Goal: Task Accomplishment & Management: Manage account settings

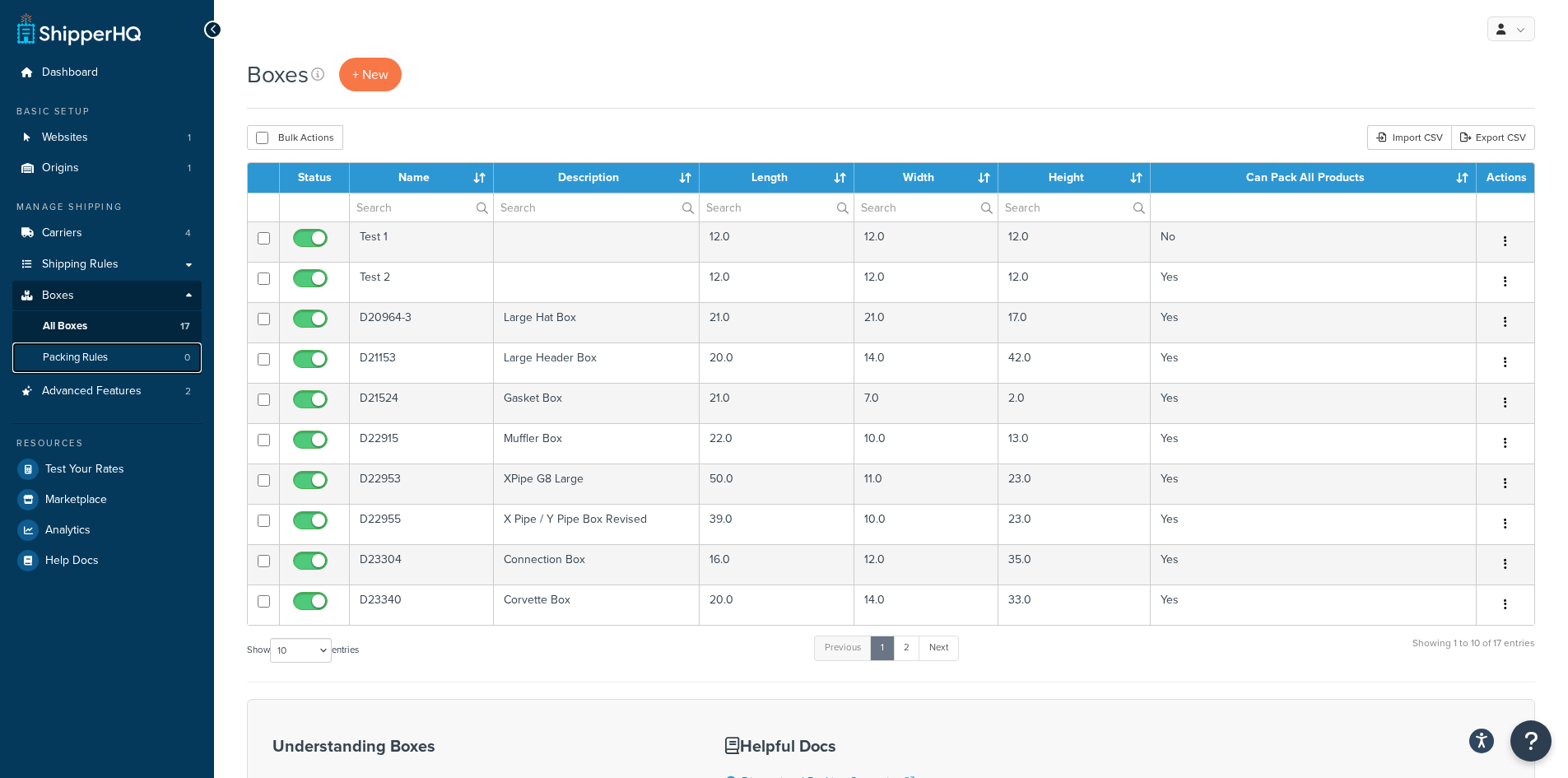
click at [135, 361] on link "Packing Rules 0" at bounding box center [107, 357] width 190 height 30
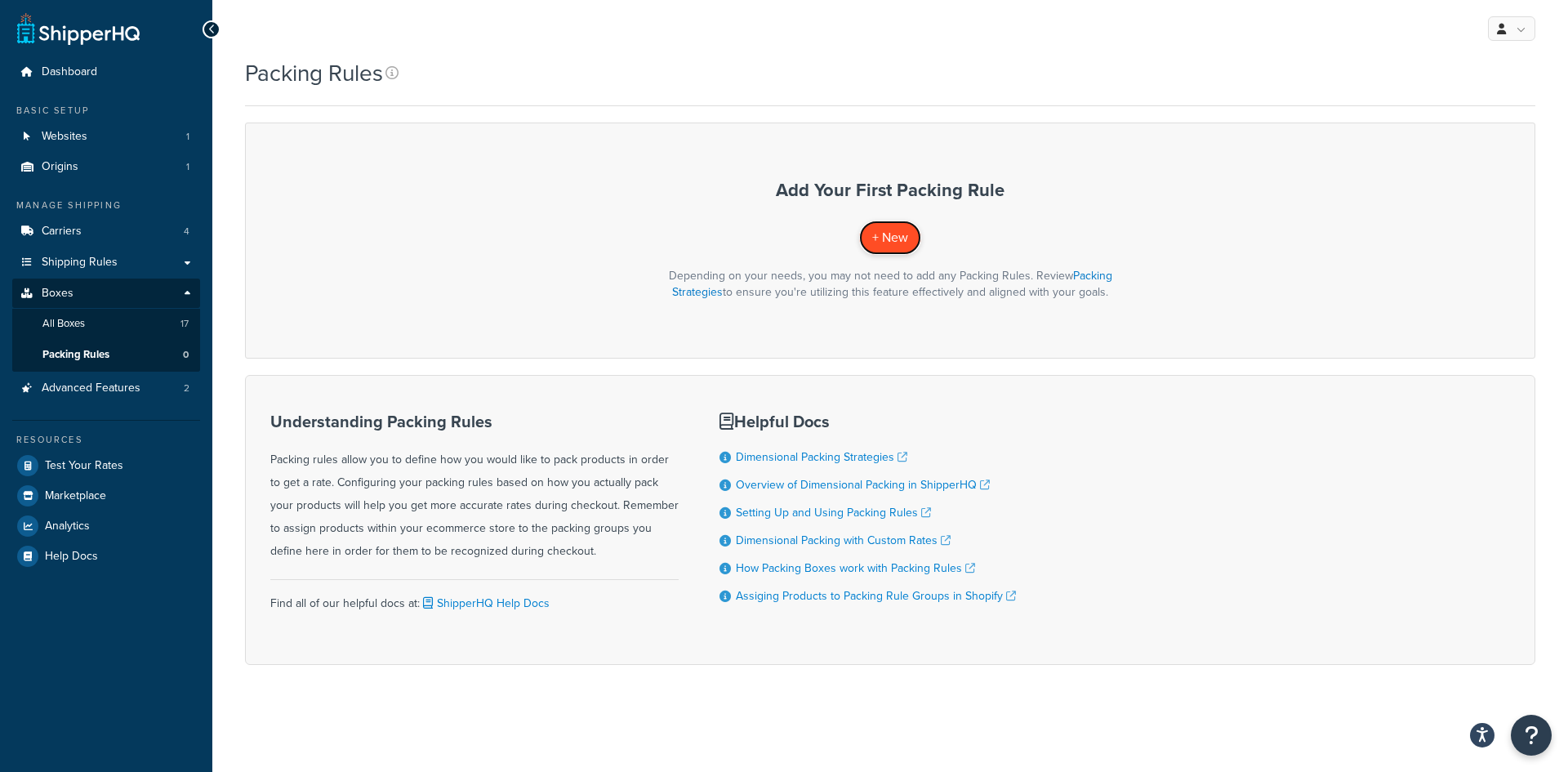
click at [905, 235] on span "+ New" at bounding box center [889, 237] width 36 height 19
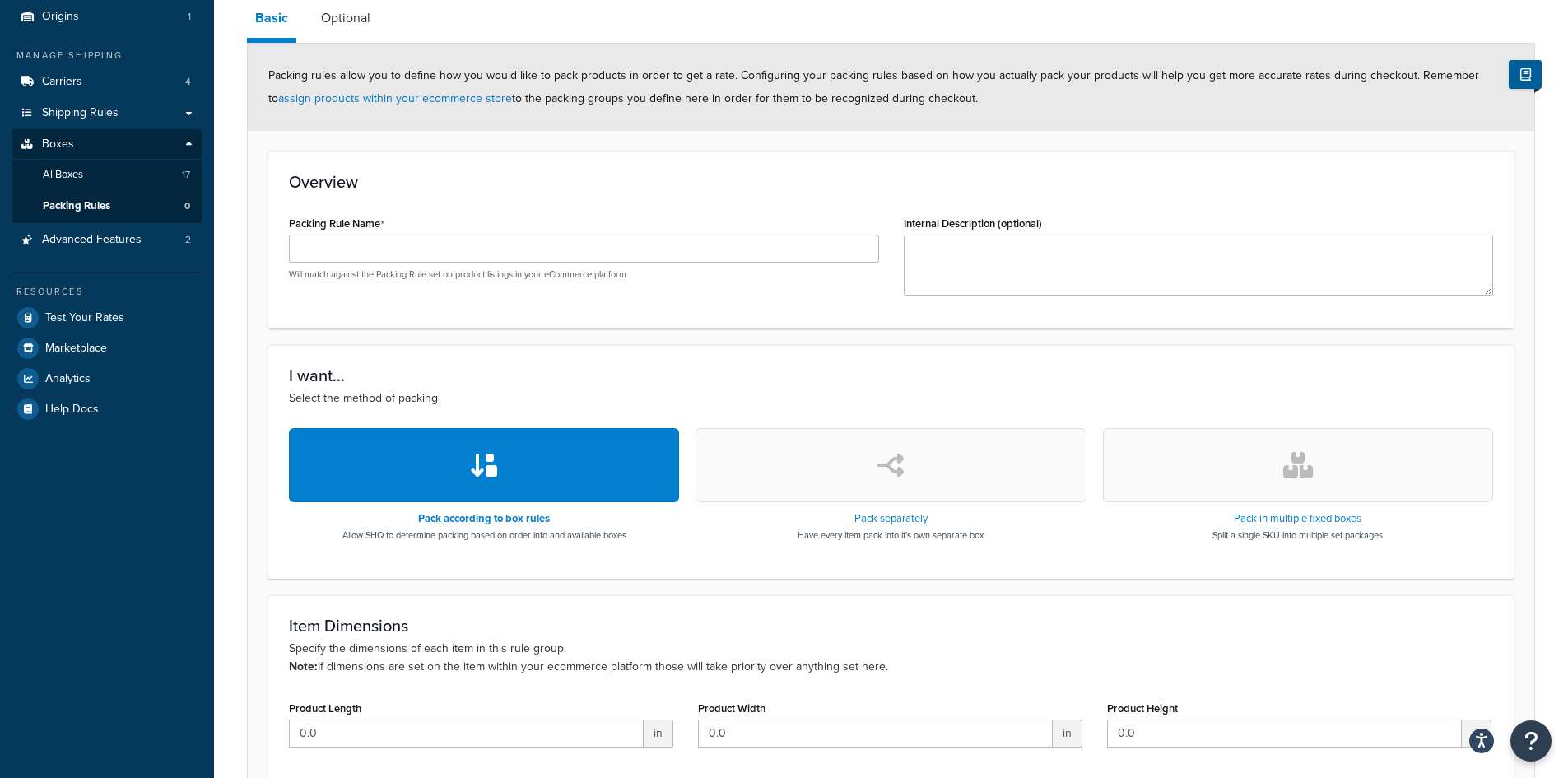
scroll to position [165, 0]
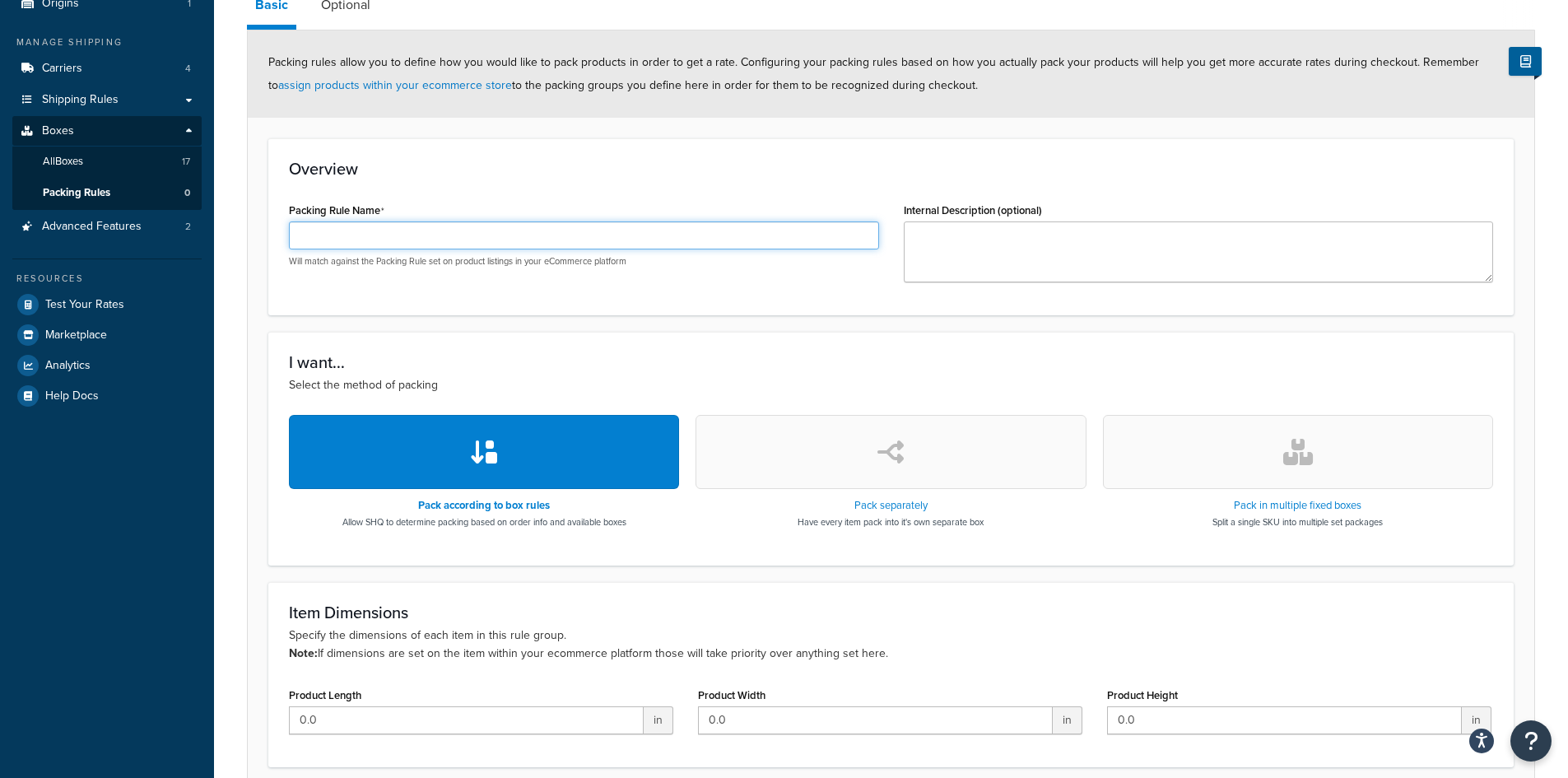
click at [493, 239] on input "Packing Rule Name" at bounding box center [585, 235] width 590 height 28
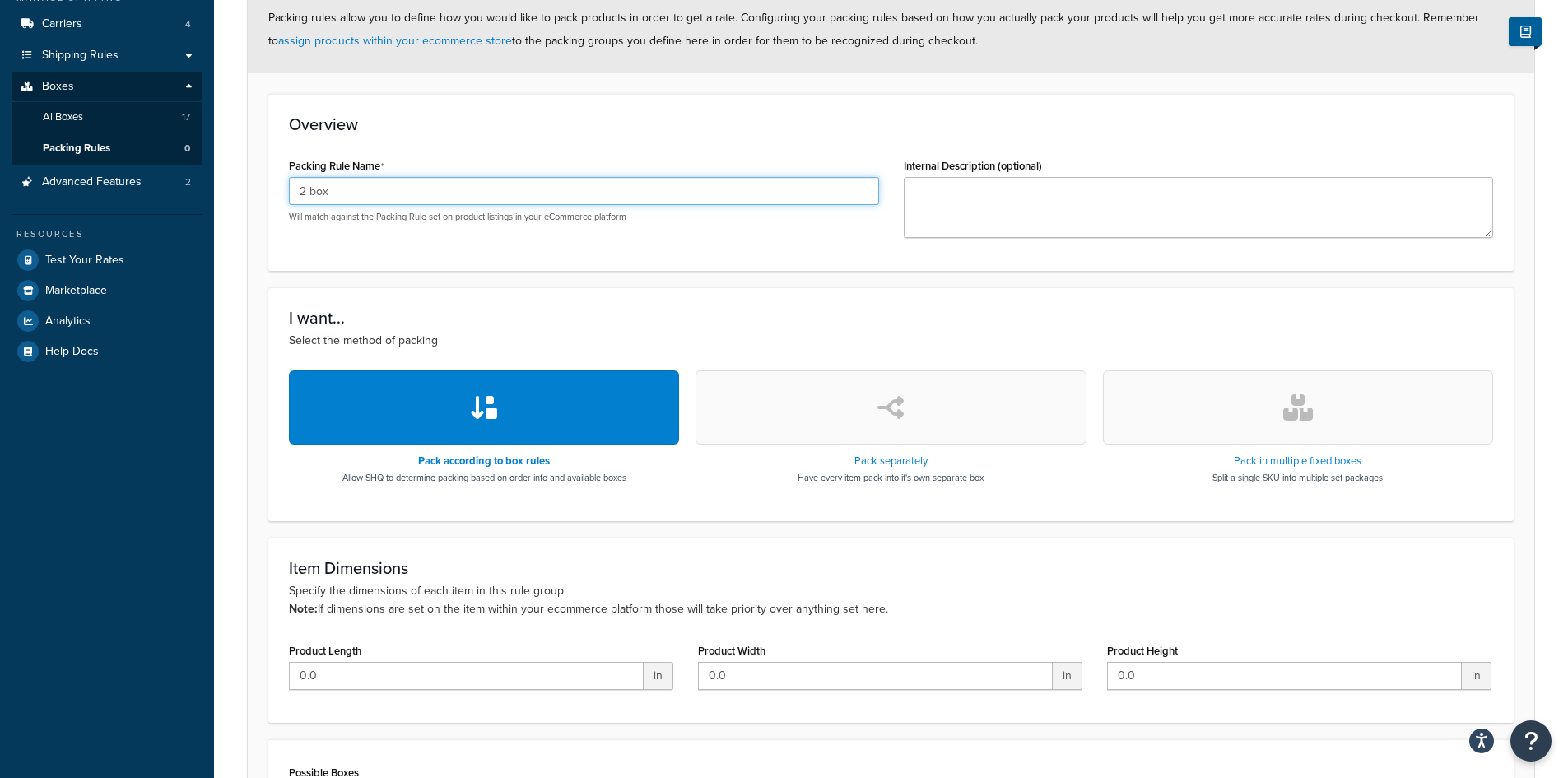
scroll to position [247, 0]
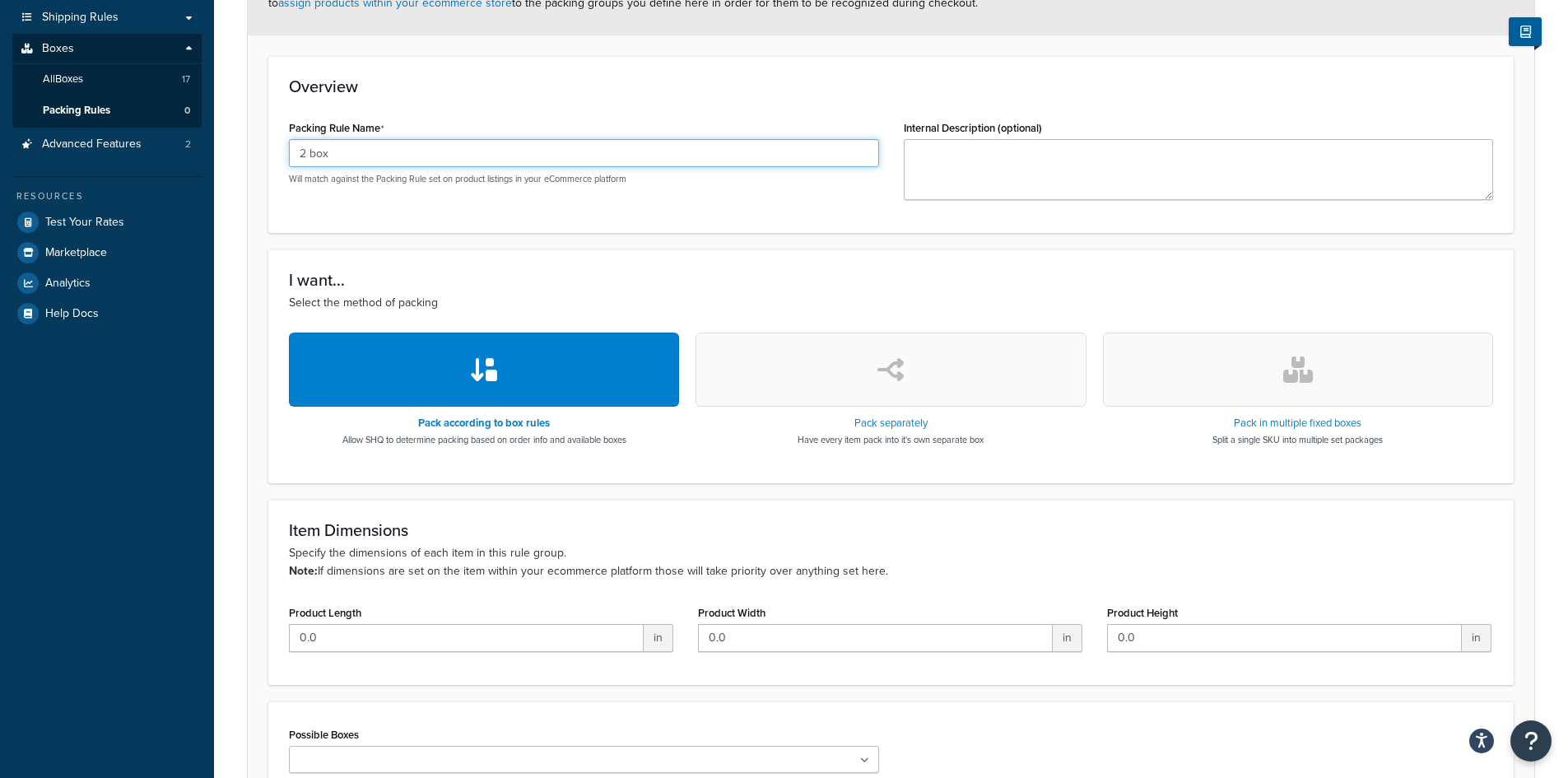
type input "2 box"
click at [1251, 356] on button "button" at bounding box center [1298, 370] width 390 height 75
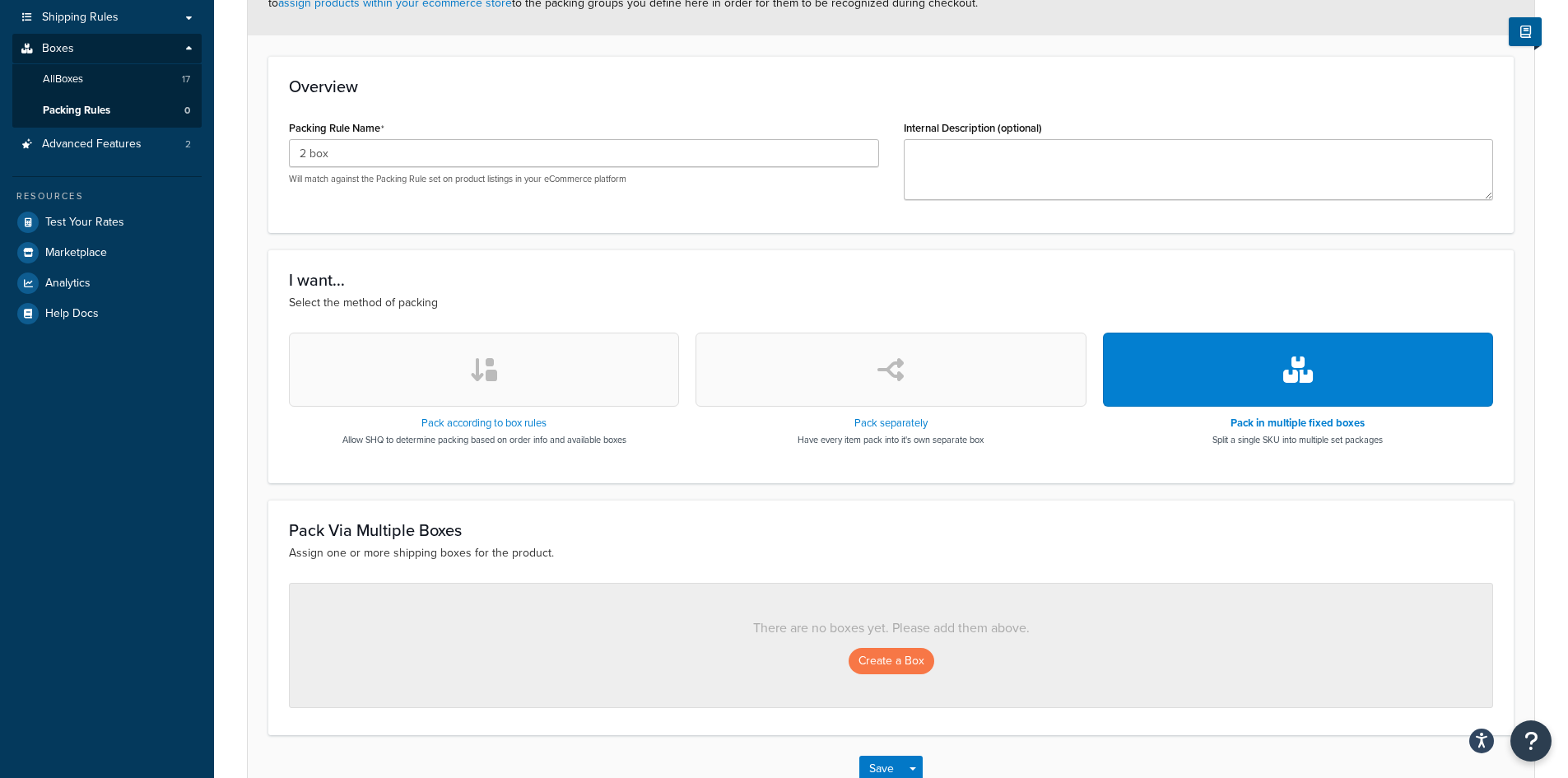
scroll to position [329, 0]
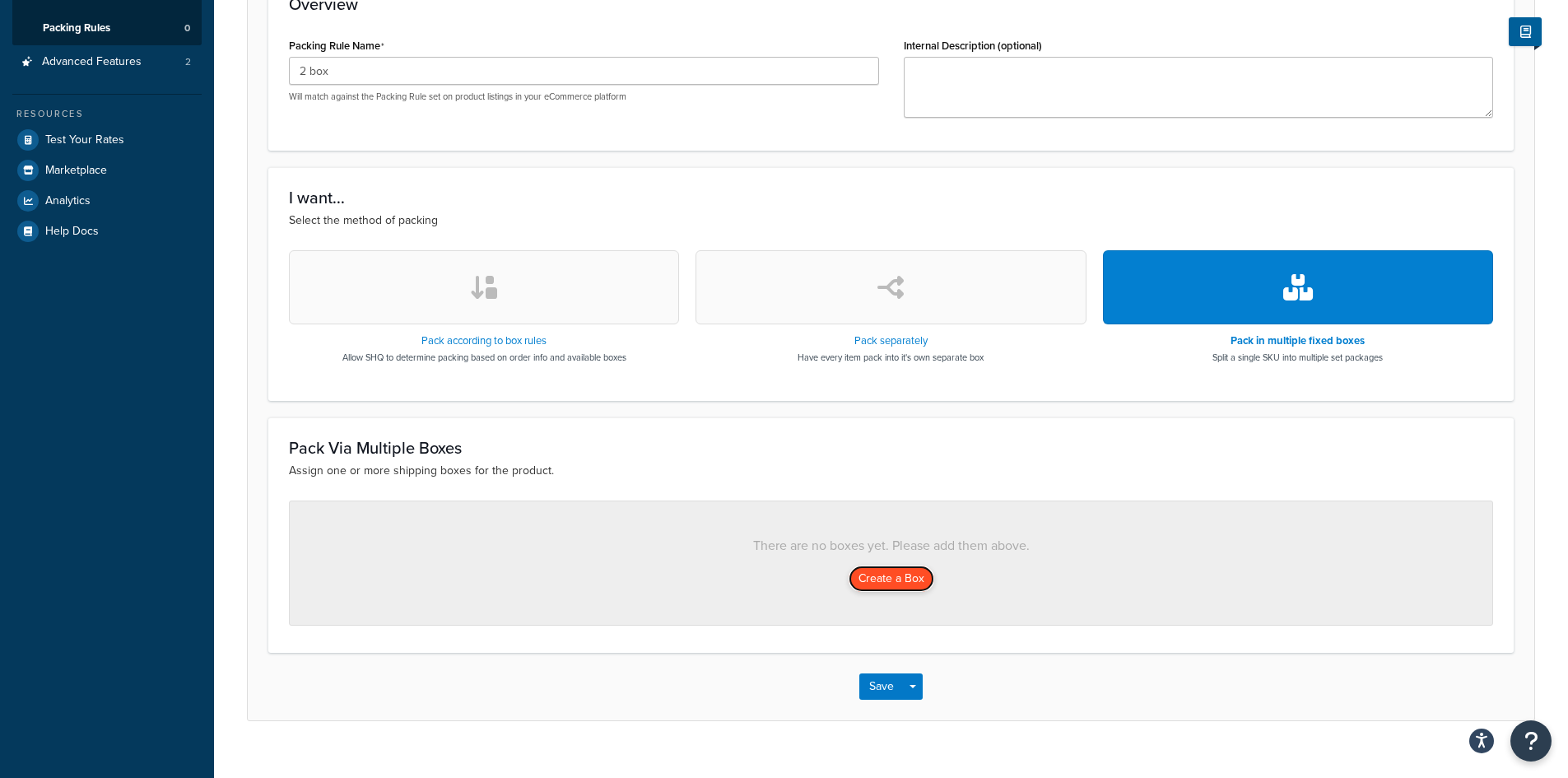
click at [897, 583] on button "Create a Box" at bounding box center [891, 578] width 85 height 26
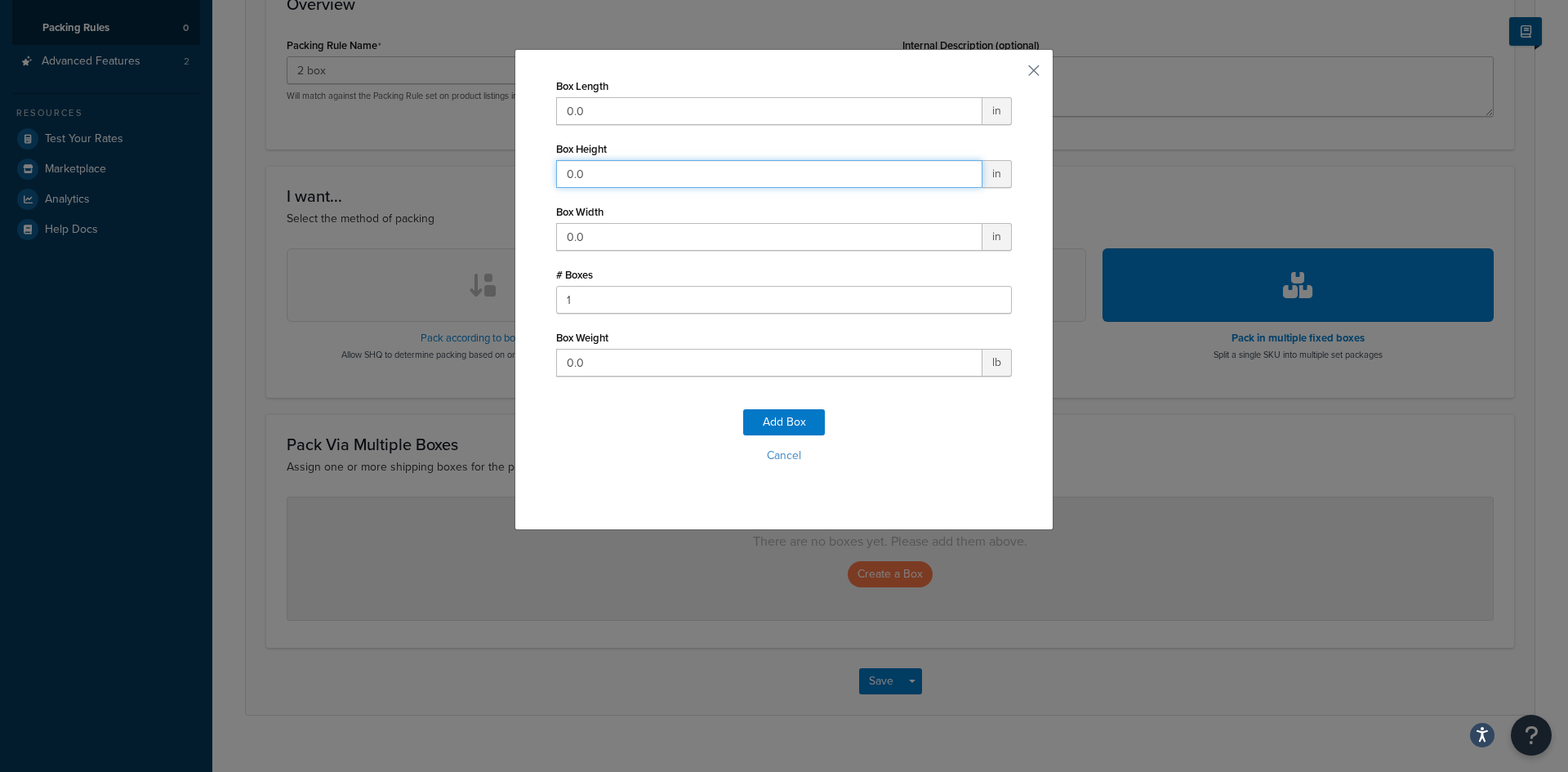
click at [655, 175] on input "0.0" at bounding box center [769, 174] width 426 height 28
drag, startPoint x: 655, startPoint y: 175, endPoint x: 507, endPoint y: 167, distance: 148.2
click at [507, 167] on div "Box Length 0.0 in Box Height 0.0 in Box Width 0.0 in # Boxes 1 Box Weight 0.0 l…" at bounding box center [784, 386] width 1568 height 772
click at [1012, 74] on button "button" at bounding box center [1010, 76] width 4 height 4
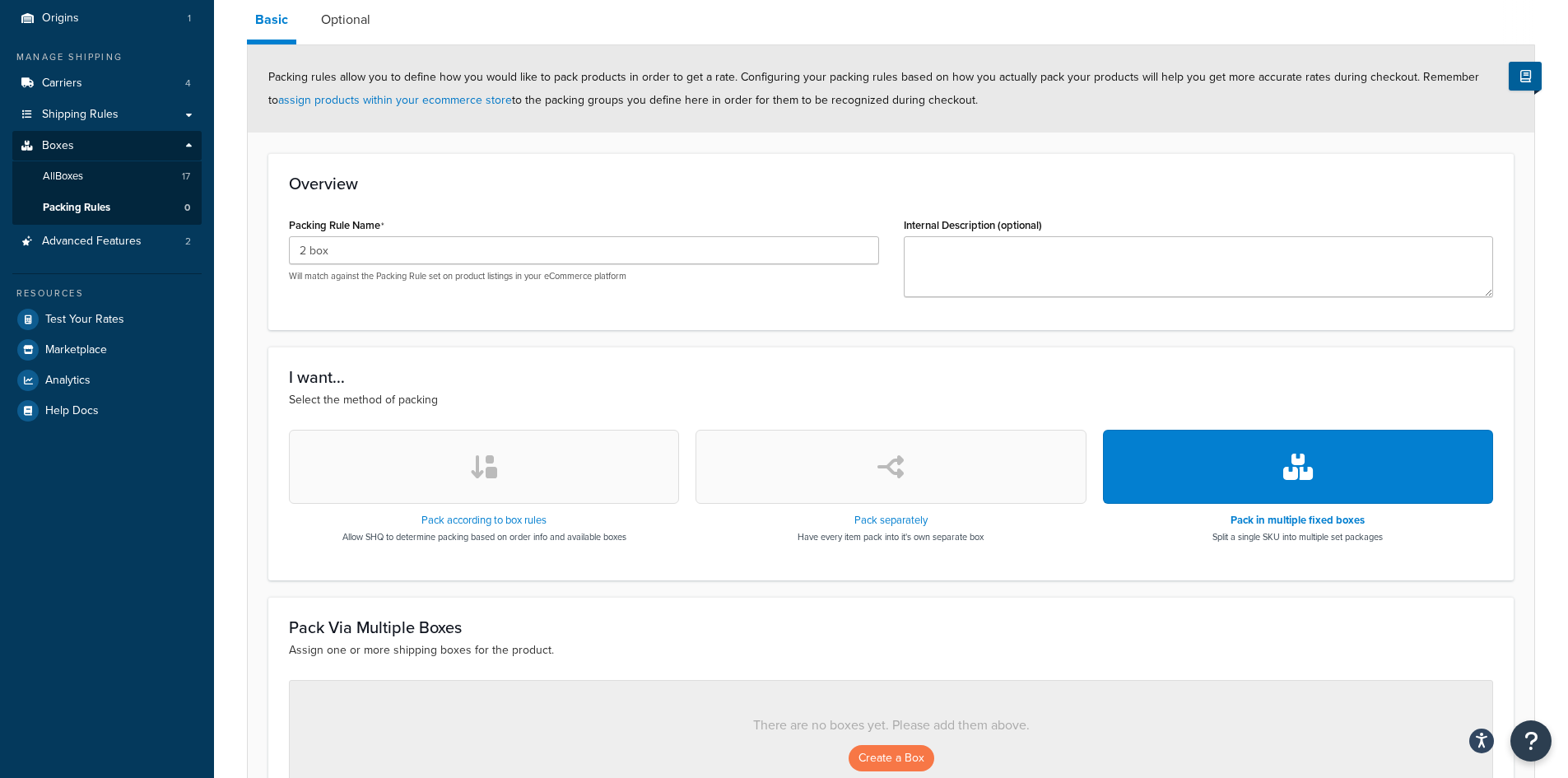
scroll to position [0, 0]
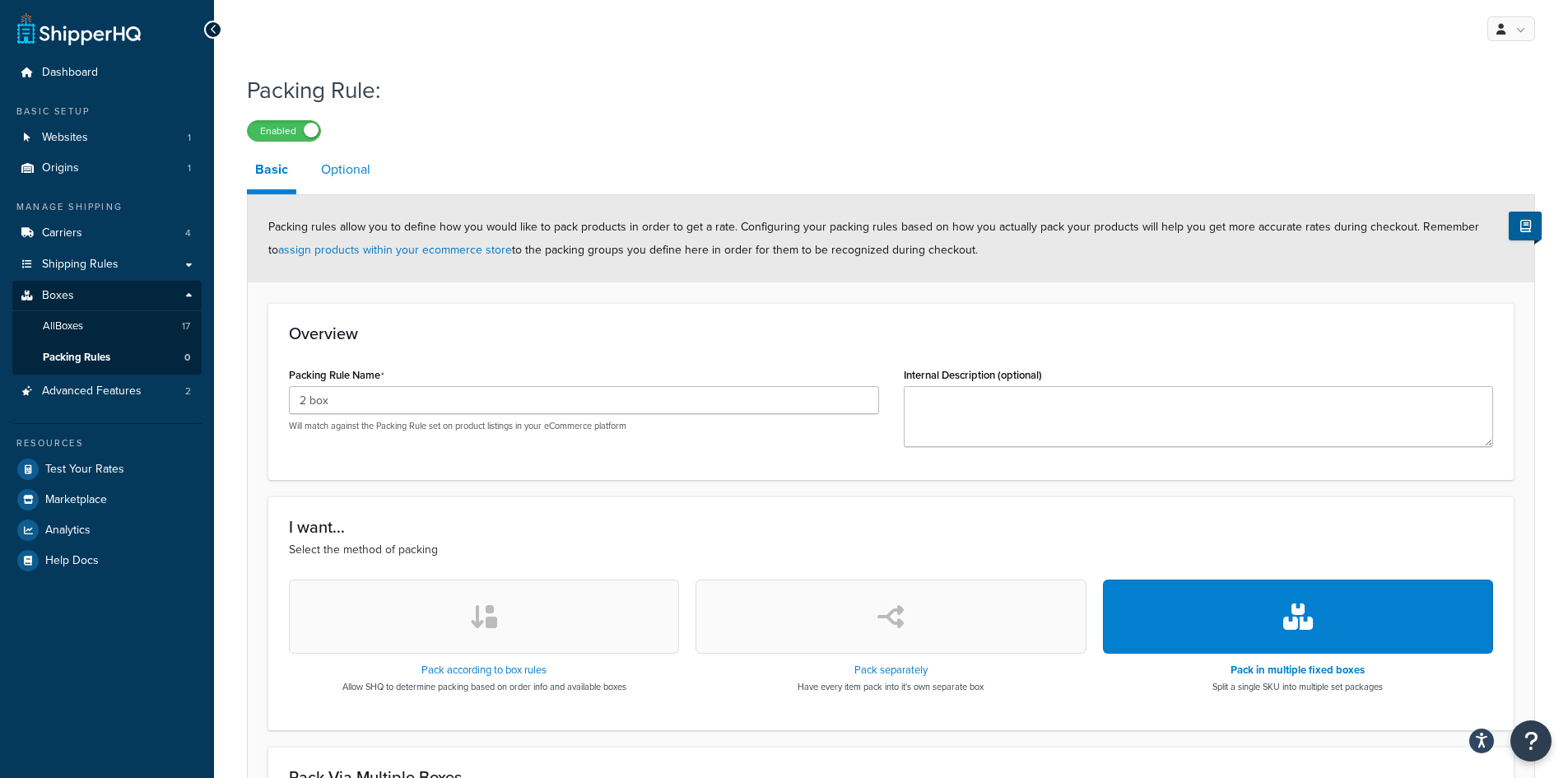
click at [352, 173] on link "Optional" at bounding box center [346, 169] width 66 height 40
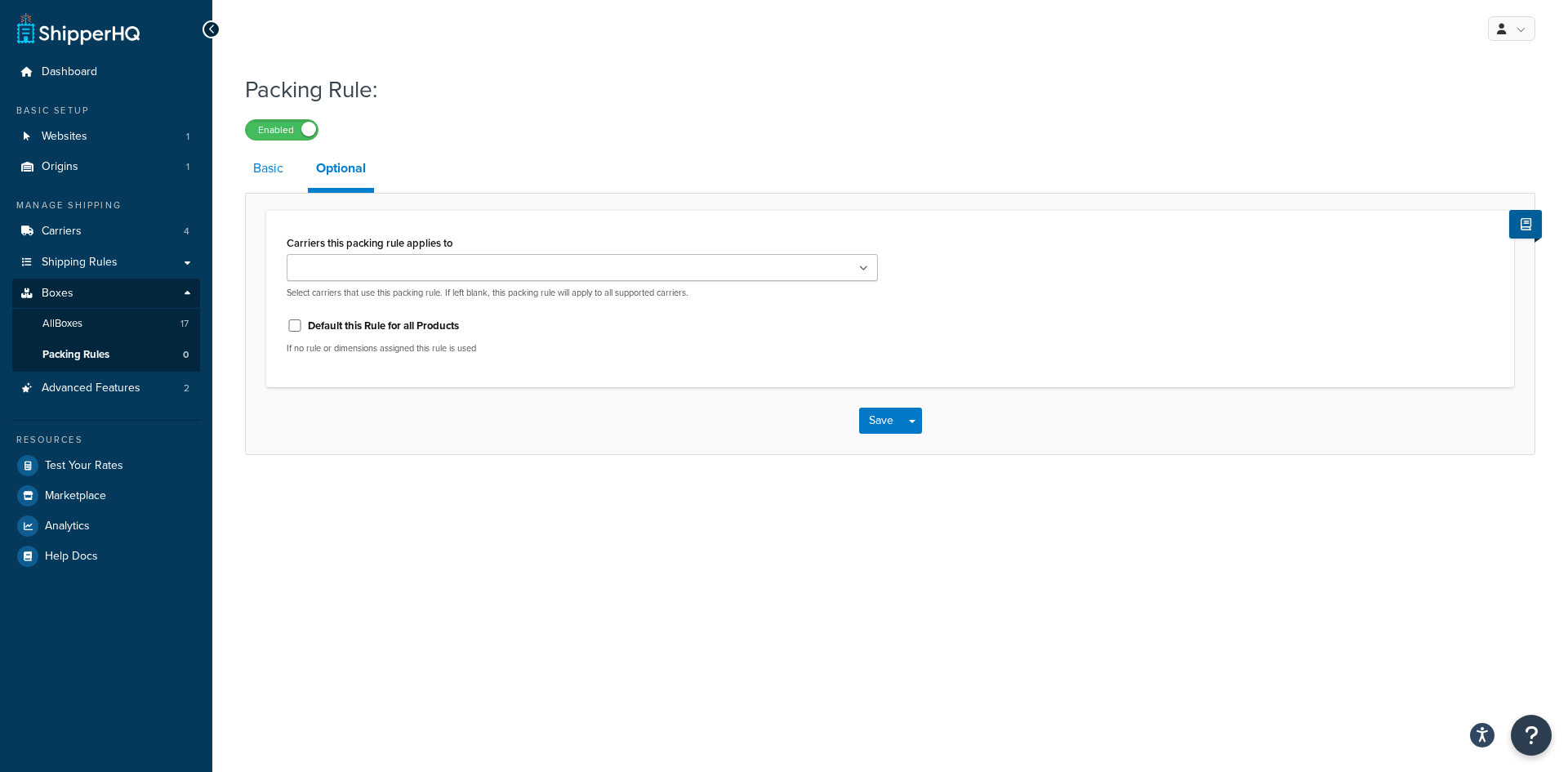
click at [273, 170] on link "Basic" at bounding box center [268, 168] width 46 height 39
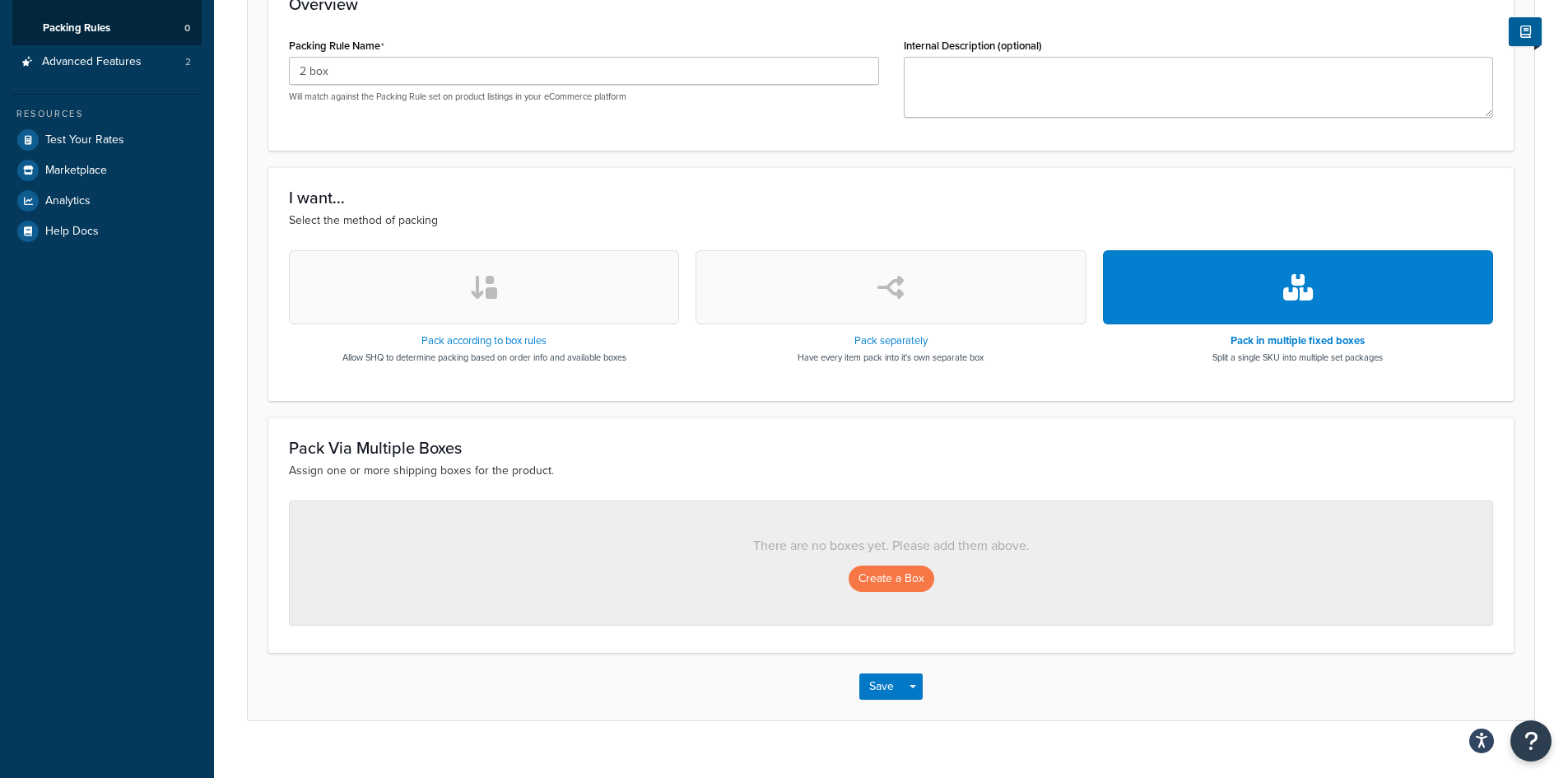
scroll to position [355, 0]
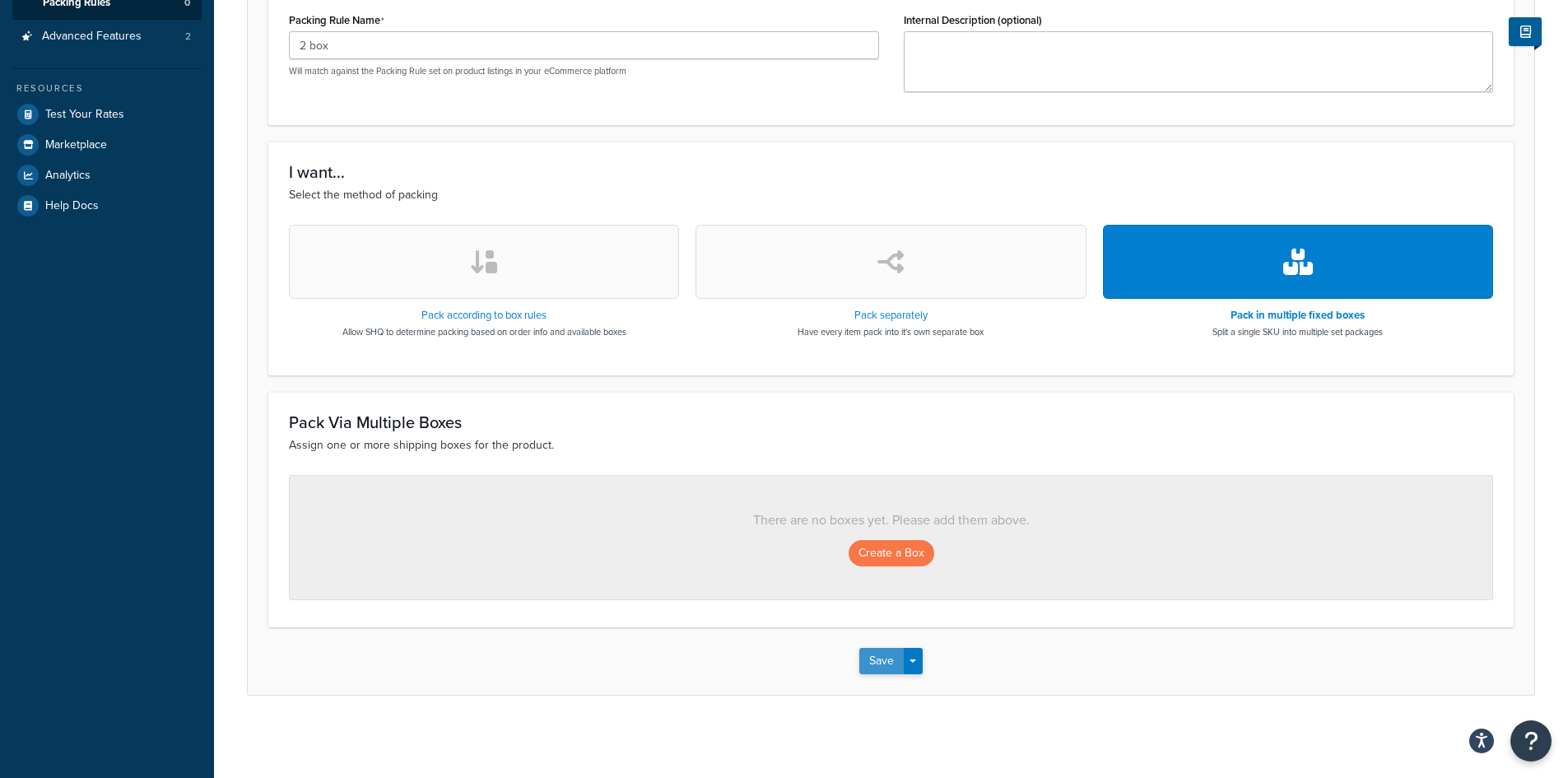
click at [873, 659] on button "Save" at bounding box center [882, 660] width 45 height 26
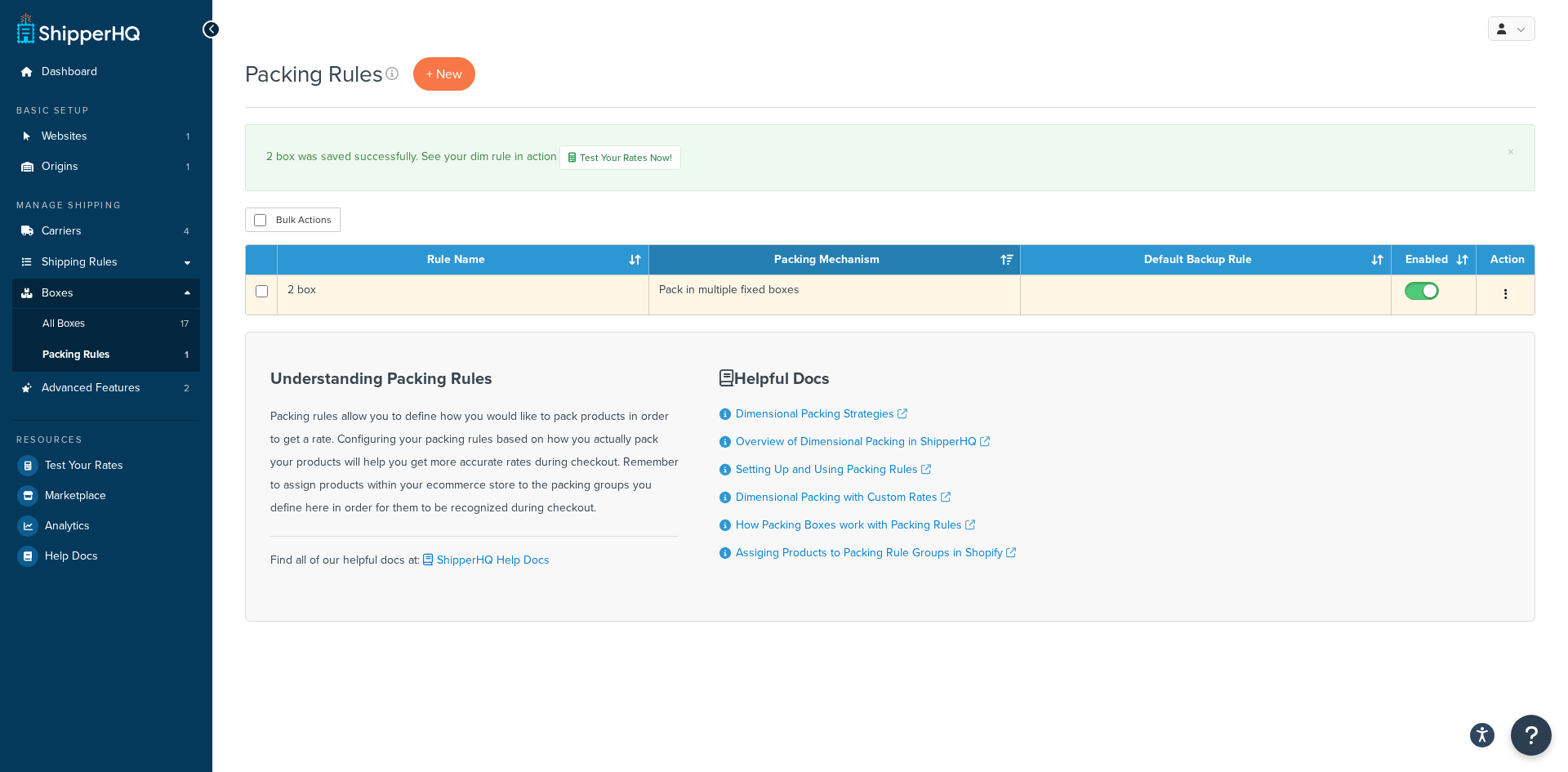
click at [1495, 291] on button "button" at bounding box center [1506, 294] width 23 height 26
click at [1431, 322] on link "Edit" at bounding box center [1438, 326] width 129 height 34
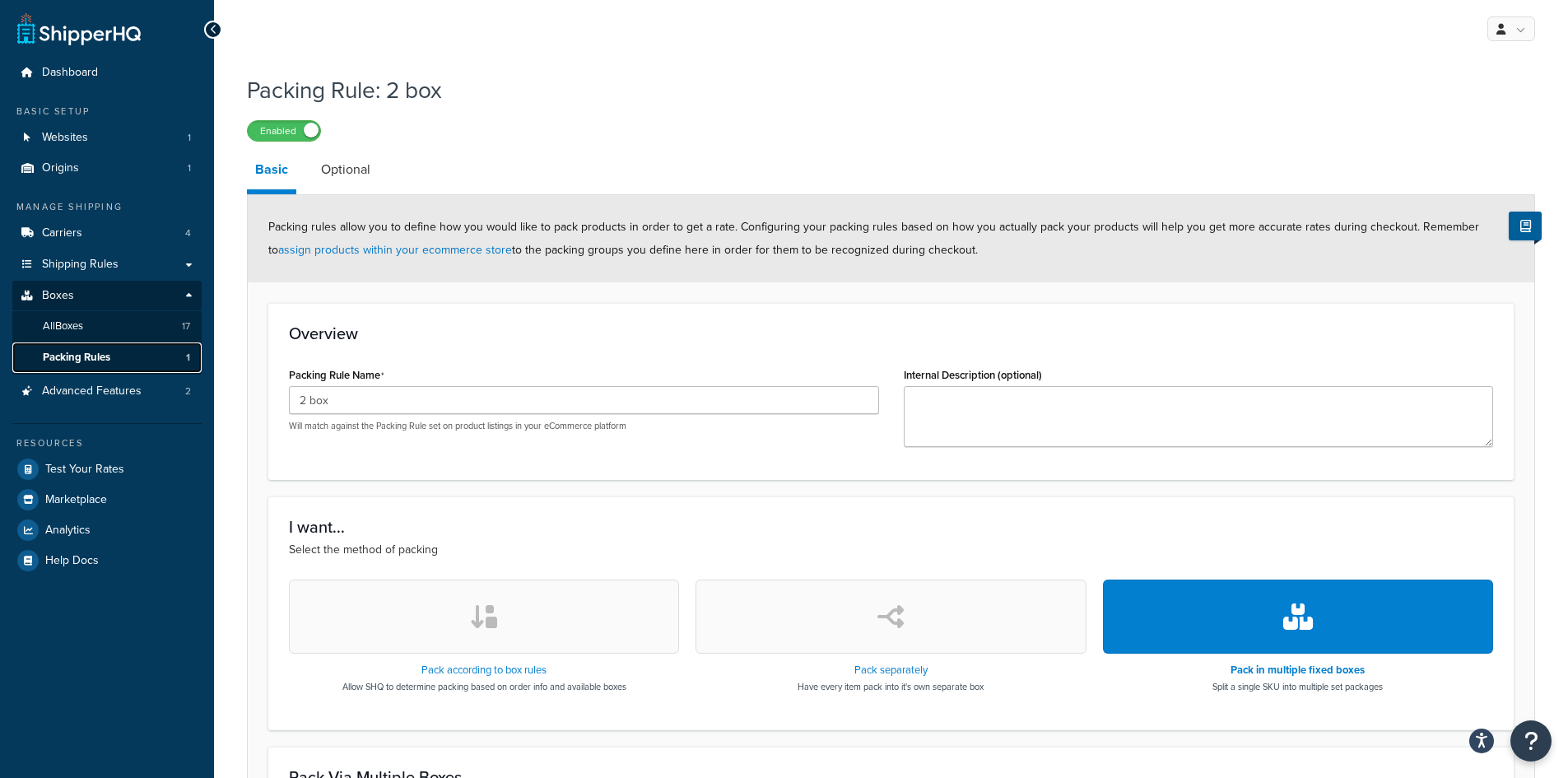
click at [144, 358] on link "Packing Rules 1" at bounding box center [107, 357] width 190 height 30
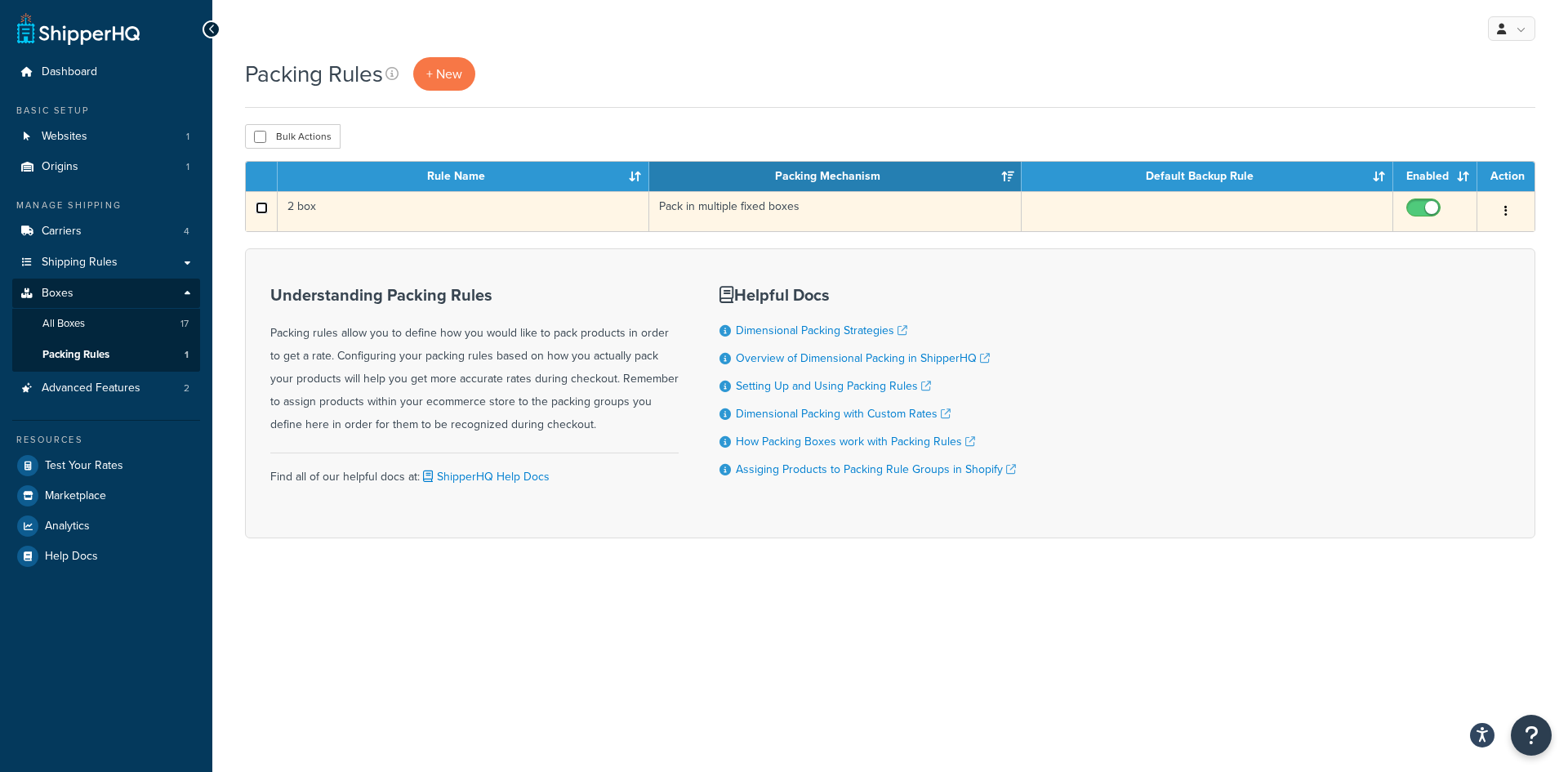
click at [258, 208] on input "checkbox" at bounding box center [261, 207] width 12 height 12
checkbox input "true"
click at [1122, 208] on td at bounding box center [1207, 211] width 372 height 40
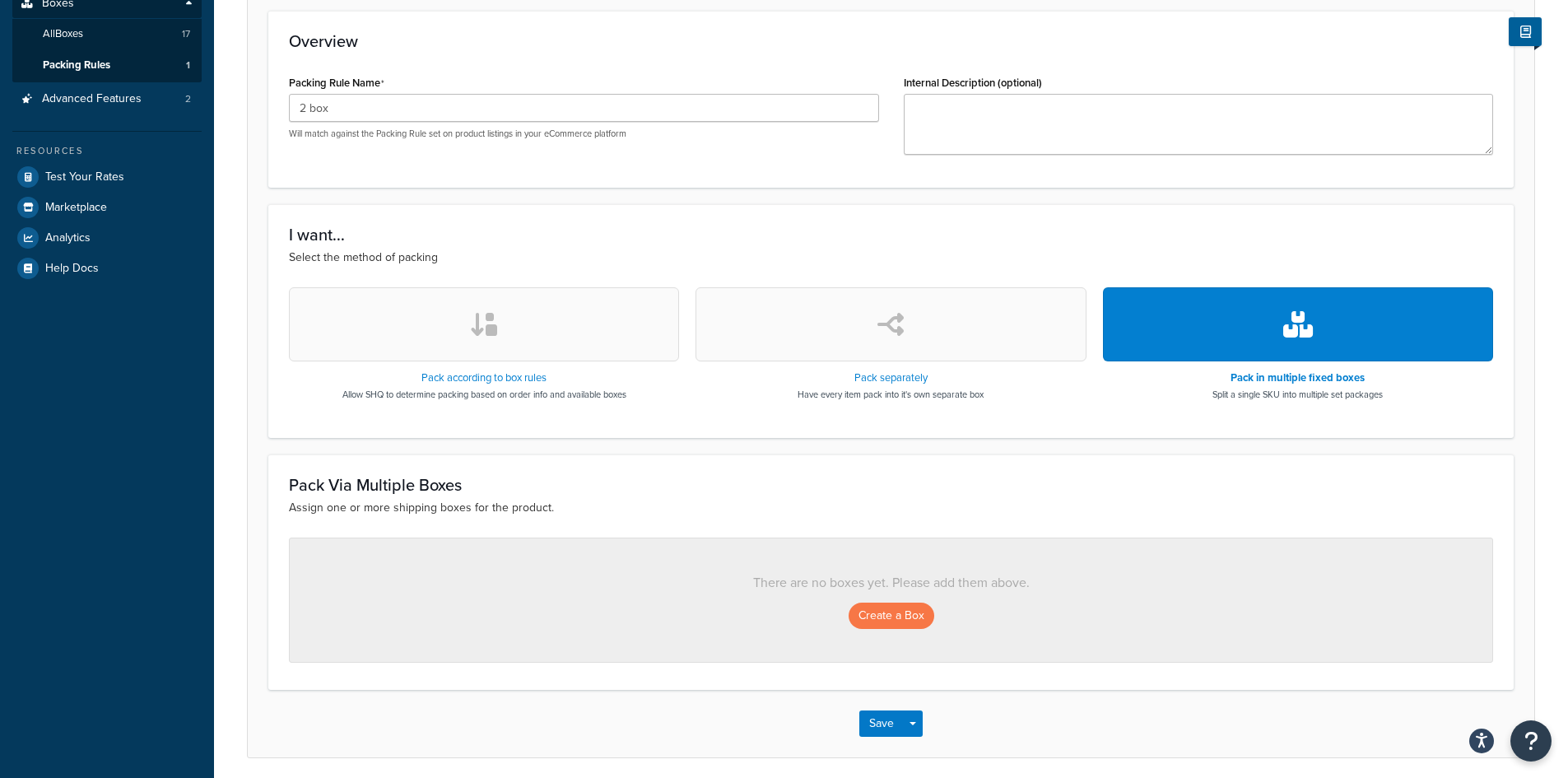
scroll to position [329, 0]
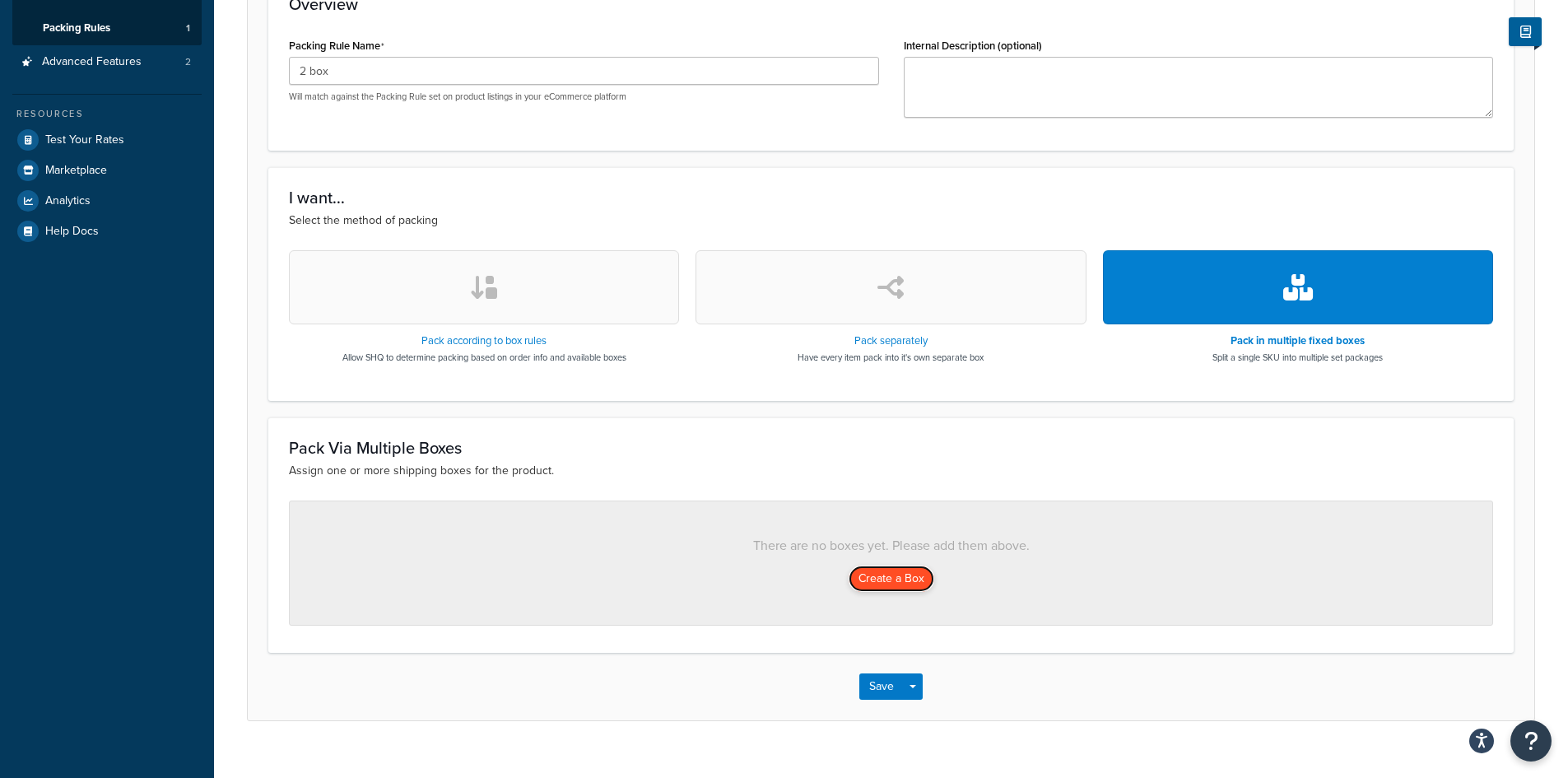
click at [866, 576] on button "Create a Box" at bounding box center [891, 578] width 85 height 26
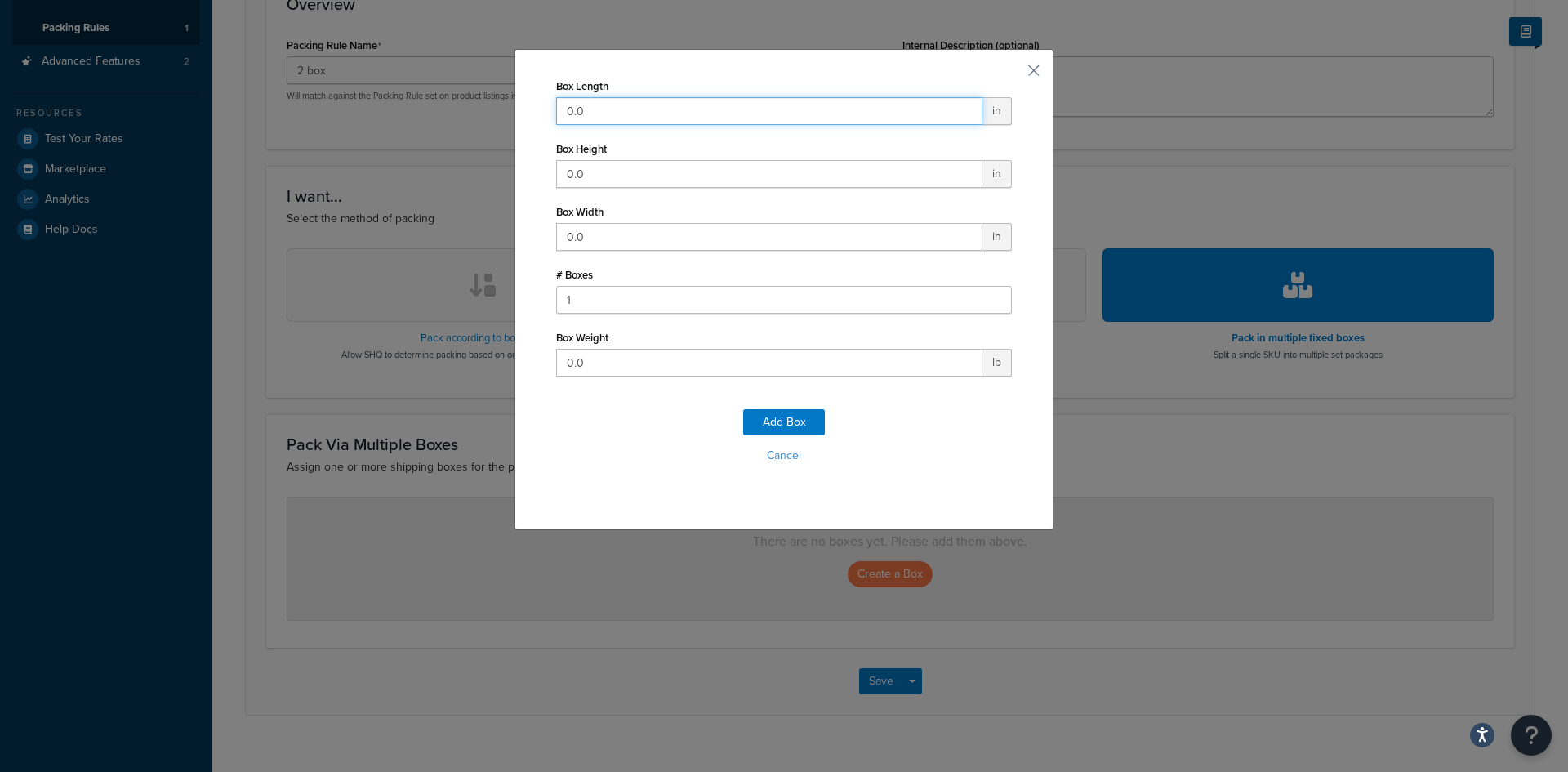
click at [576, 109] on input "0.0" at bounding box center [769, 110] width 426 height 28
drag, startPoint x: 576, startPoint y: 109, endPoint x: 474, endPoint y: 109, distance: 102.0
click at [474, 109] on div "Box Length 0.0 in Box Height 0.0 in Box Width 0.0 in # Boxes 1 Box Weight 0.0 l…" at bounding box center [784, 386] width 1568 height 772
type input "2"
type input "12"
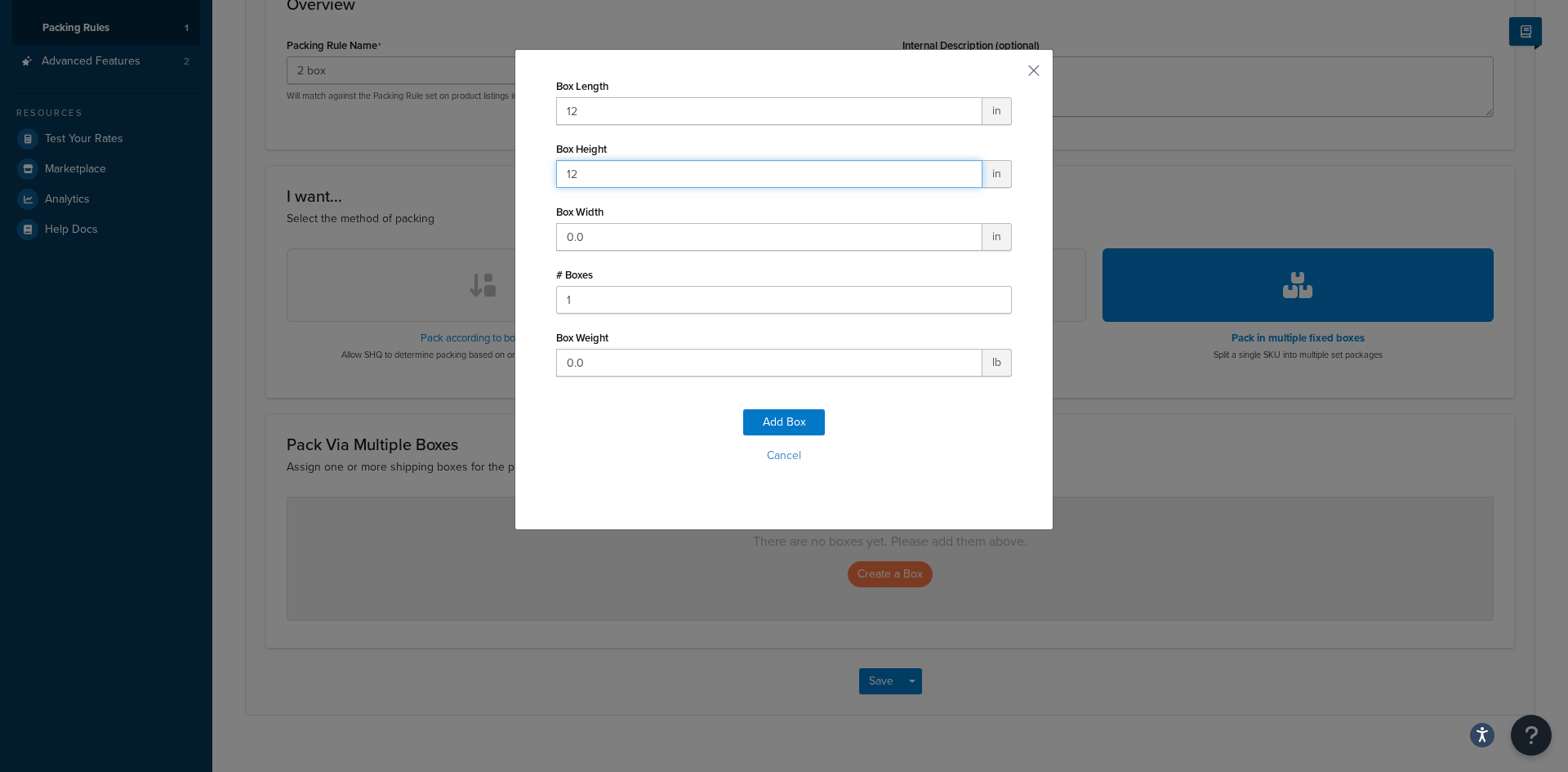
type input "12"
click at [642, 358] on input "0.0" at bounding box center [769, 362] width 426 height 28
type input "0"
type input "30"
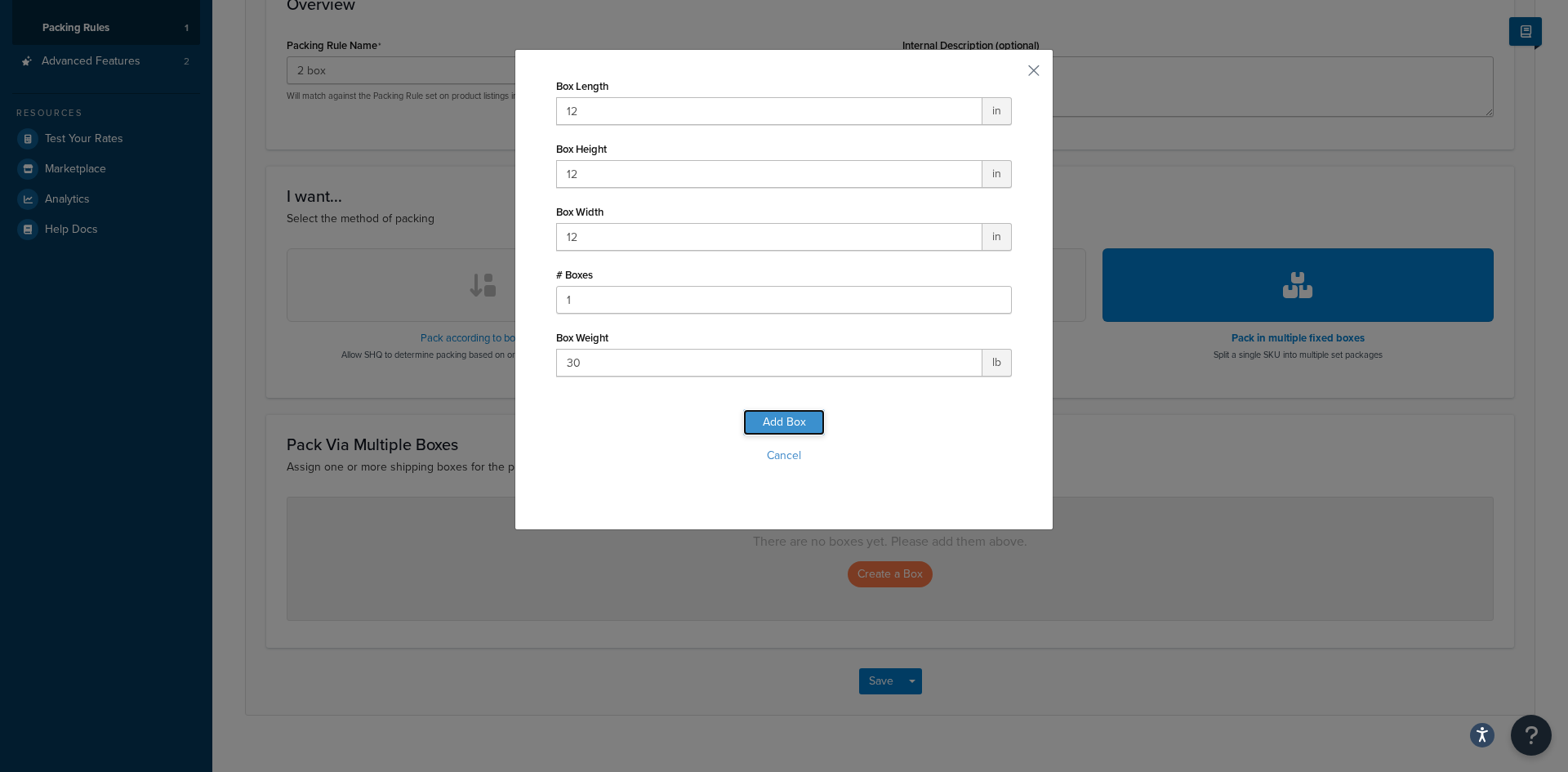
click at [767, 416] on button "Add Box" at bounding box center [784, 422] width 82 height 26
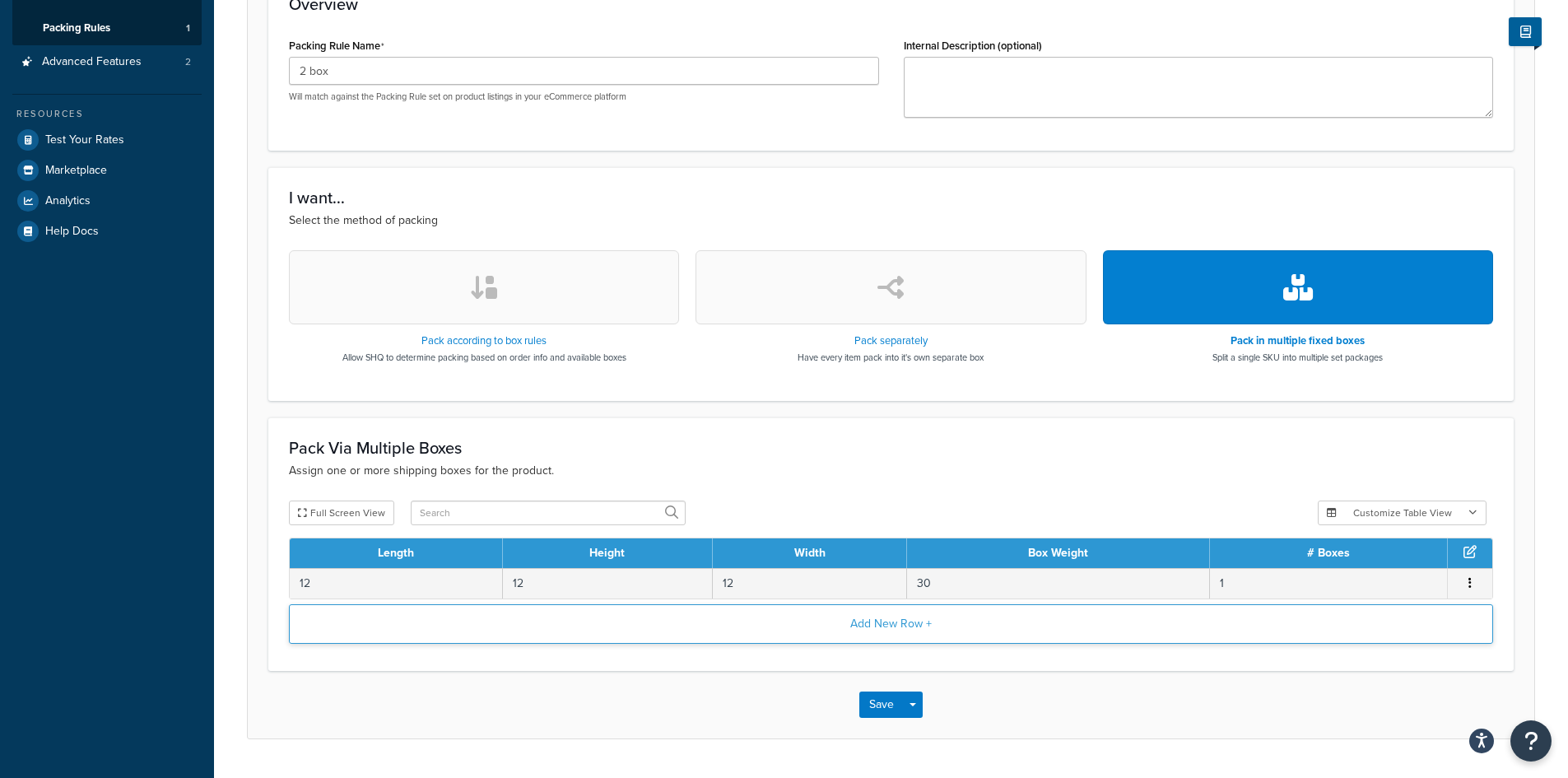
click at [842, 606] on button "Add New Row +" at bounding box center [891, 623] width 1204 height 40
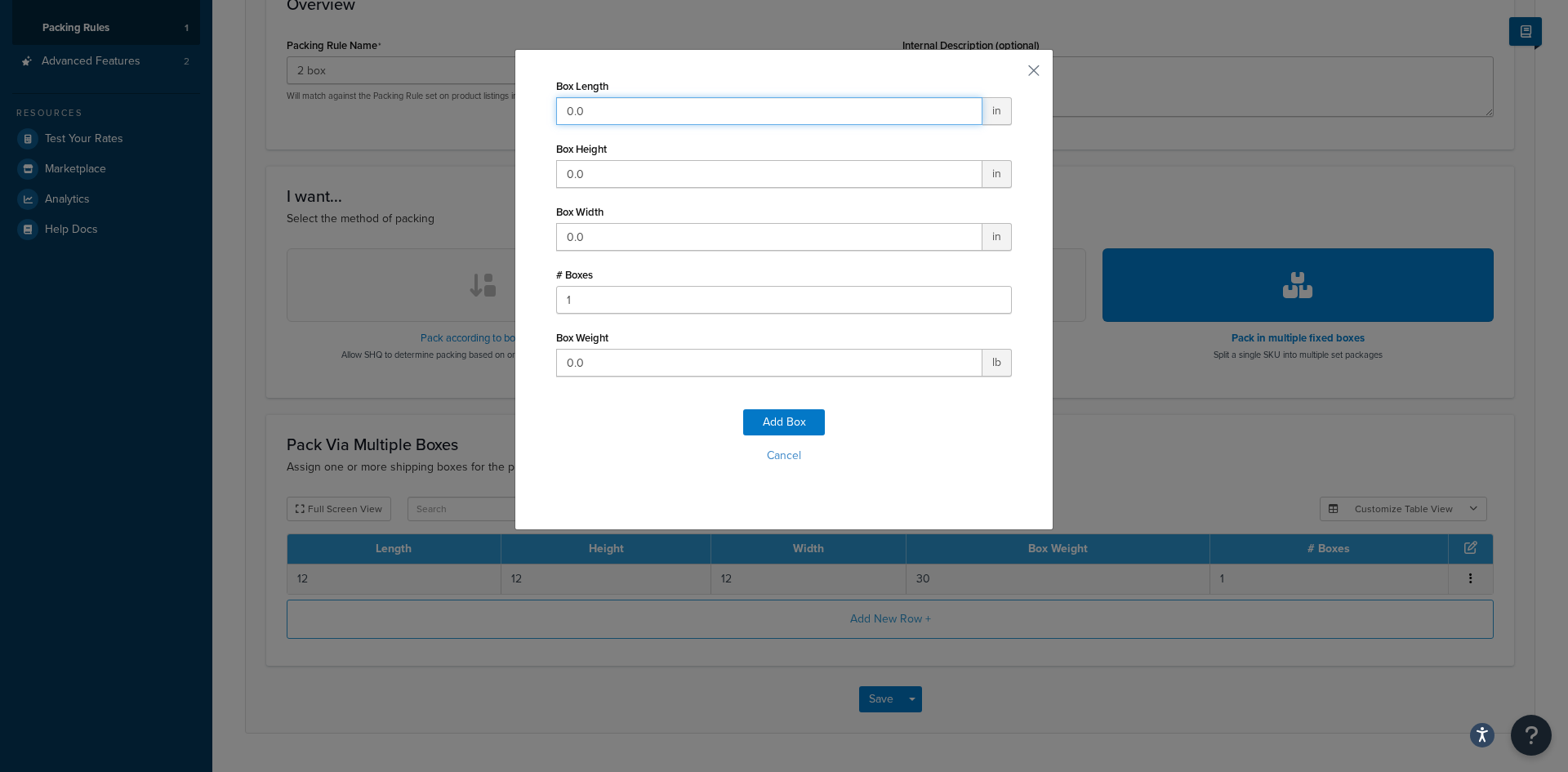
click at [695, 107] on input "0.0" at bounding box center [769, 110] width 426 height 28
drag, startPoint x: 679, startPoint y: 102, endPoint x: 250, endPoint y: 106, distance: 429.0
click at [267, 102] on div "Box Length 0.0 in Box Height 0.0 in Box Width 0.0 in # Boxes 1 Box Weight 0.0 l…" at bounding box center [784, 386] width 1568 height 772
type input "20"
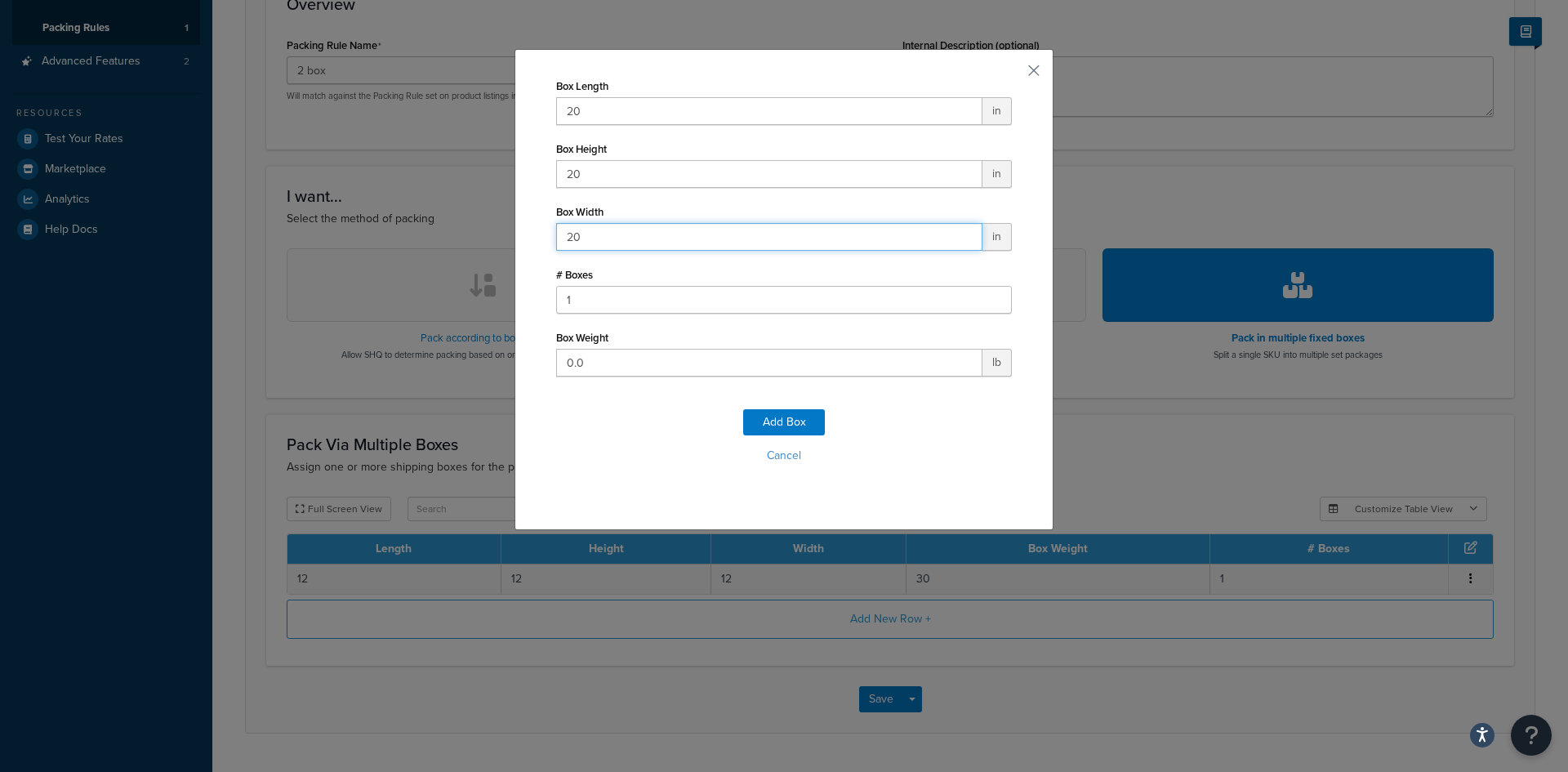
type input "20"
type input "50"
click at [755, 419] on button "Add Box" at bounding box center [784, 422] width 82 height 26
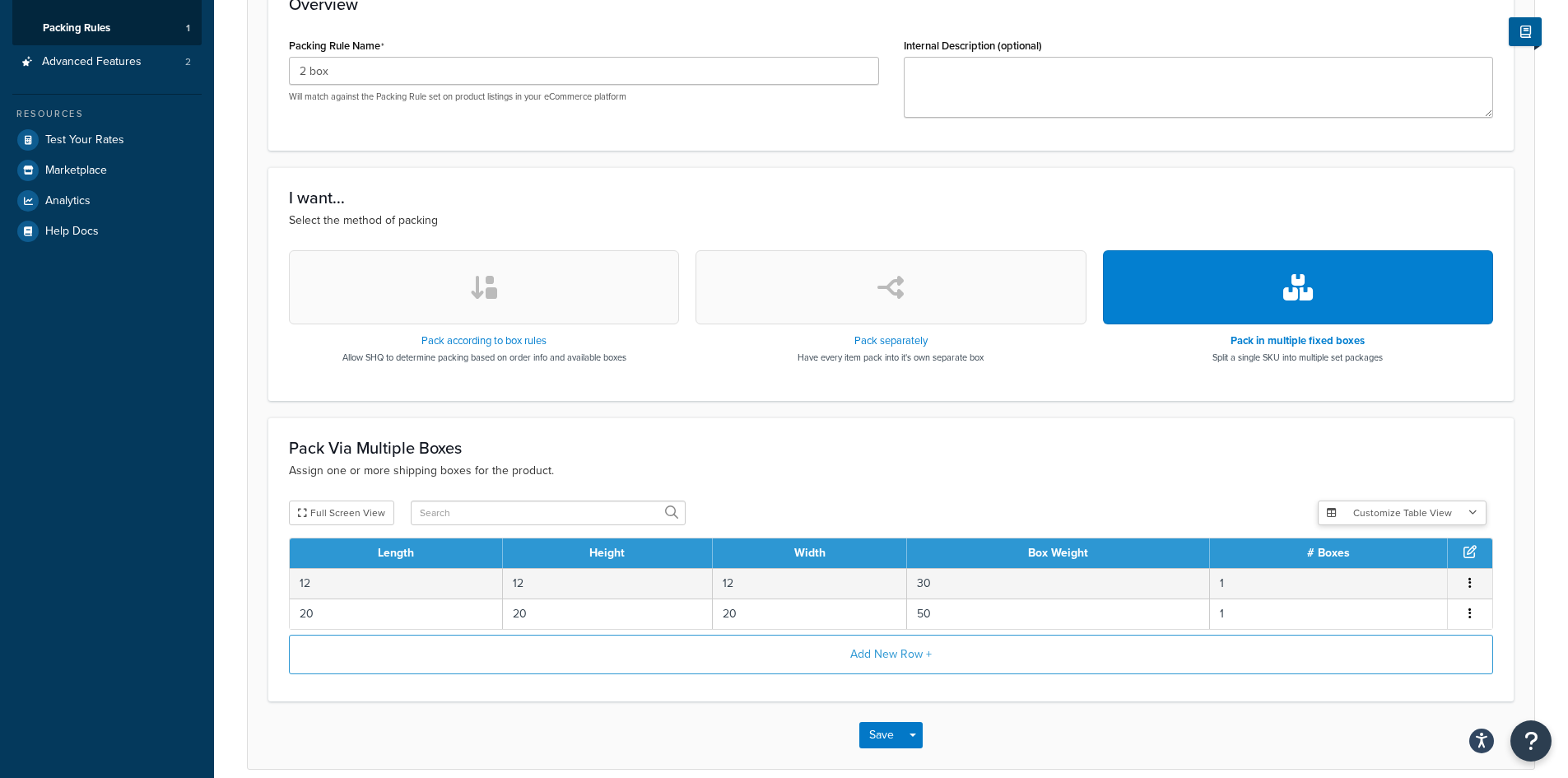
click at [1406, 514] on button "Customize Table View" at bounding box center [1402, 513] width 168 height 25
click at [1215, 478] on p "Assign one or more shipping boxes for the product." at bounding box center [891, 470] width 1204 height 18
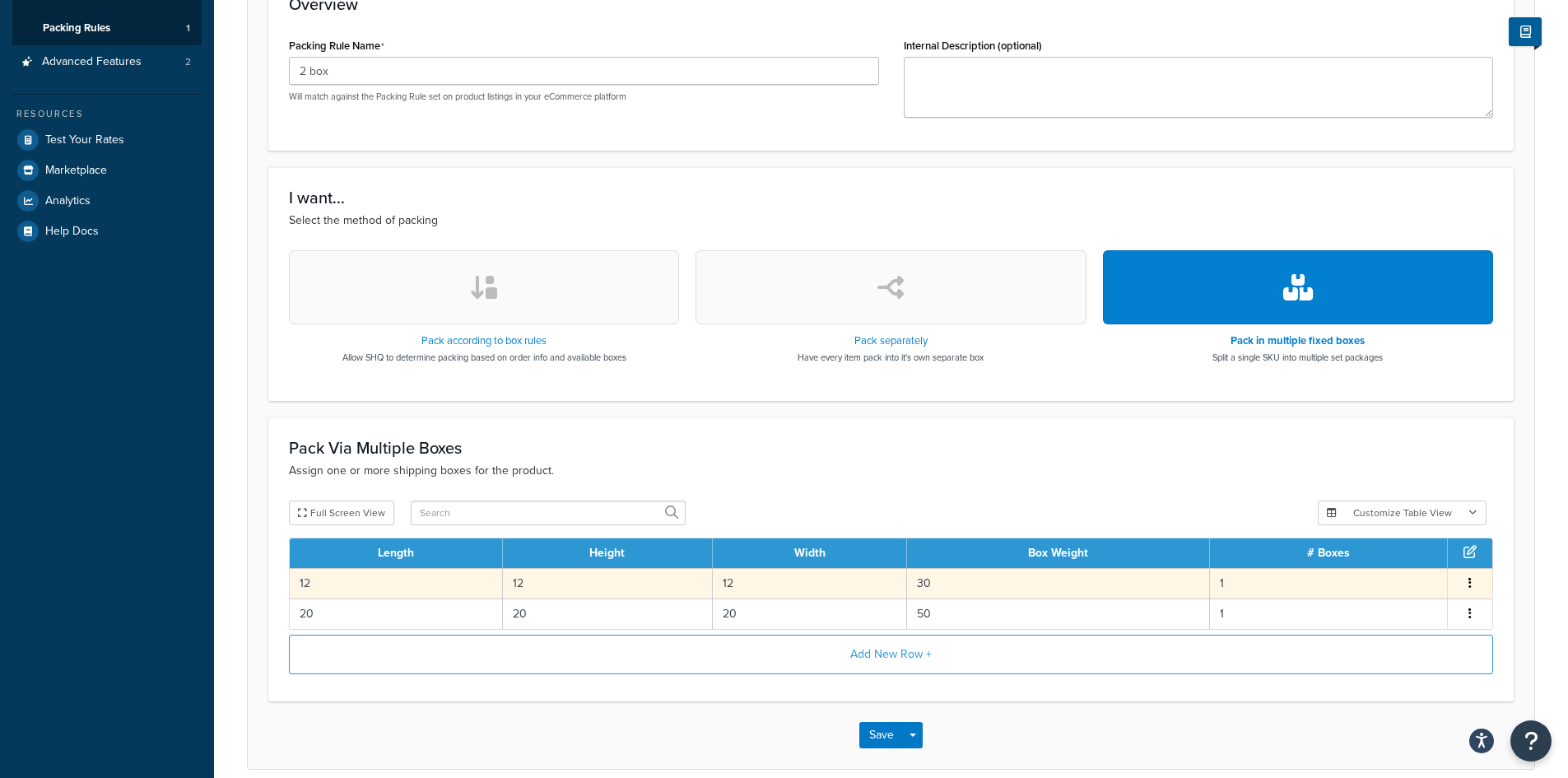
click at [1472, 583] on button "button" at bounding box center [1470, 584] width 14 height 18
click at [1389, 565] on div "Edit" at bounding box center [1386, 566] width 117 height 34
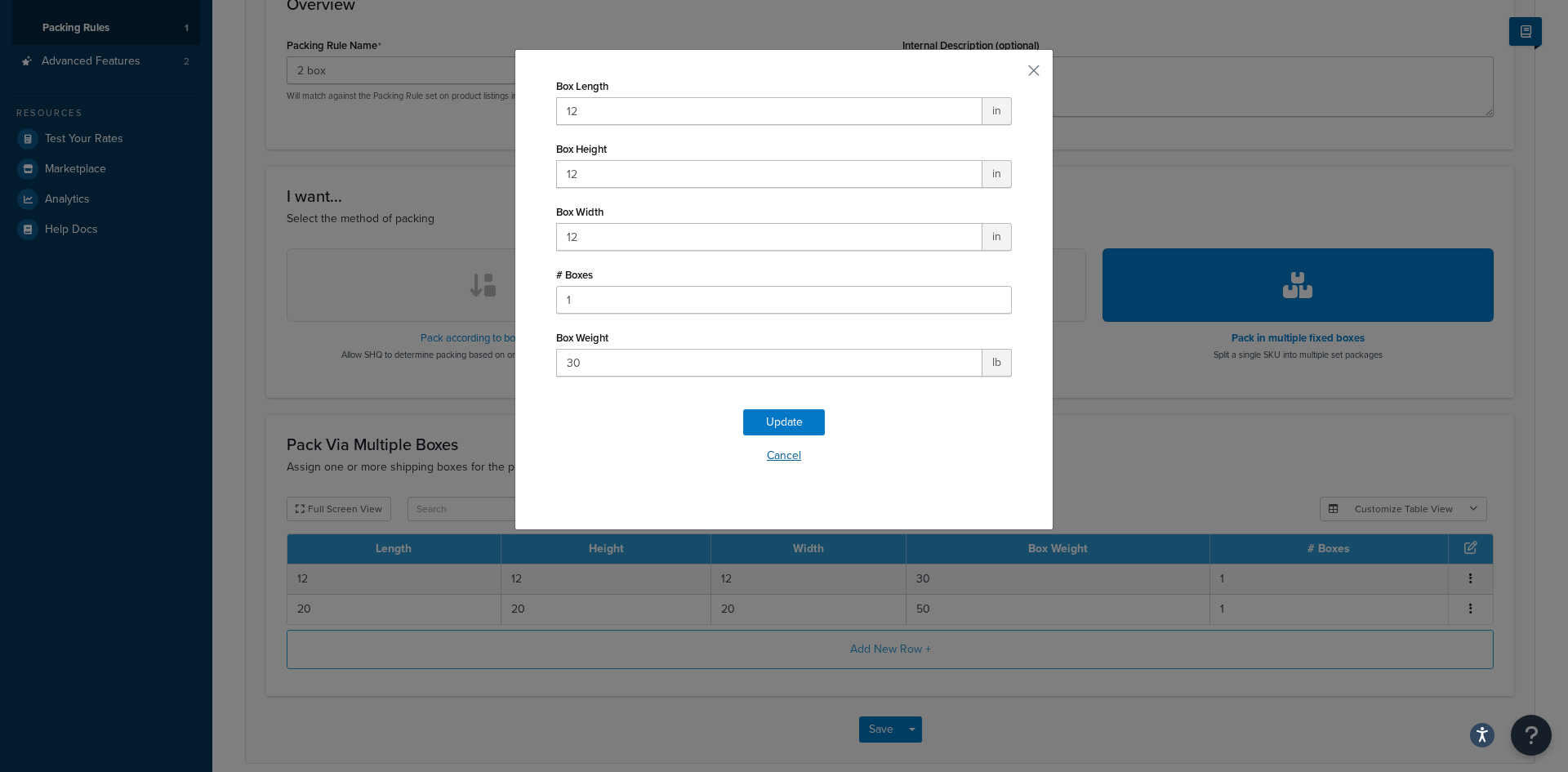
click at [789, 459] on button "Cancel" at bounding box center [784, 456] width 456 height 25
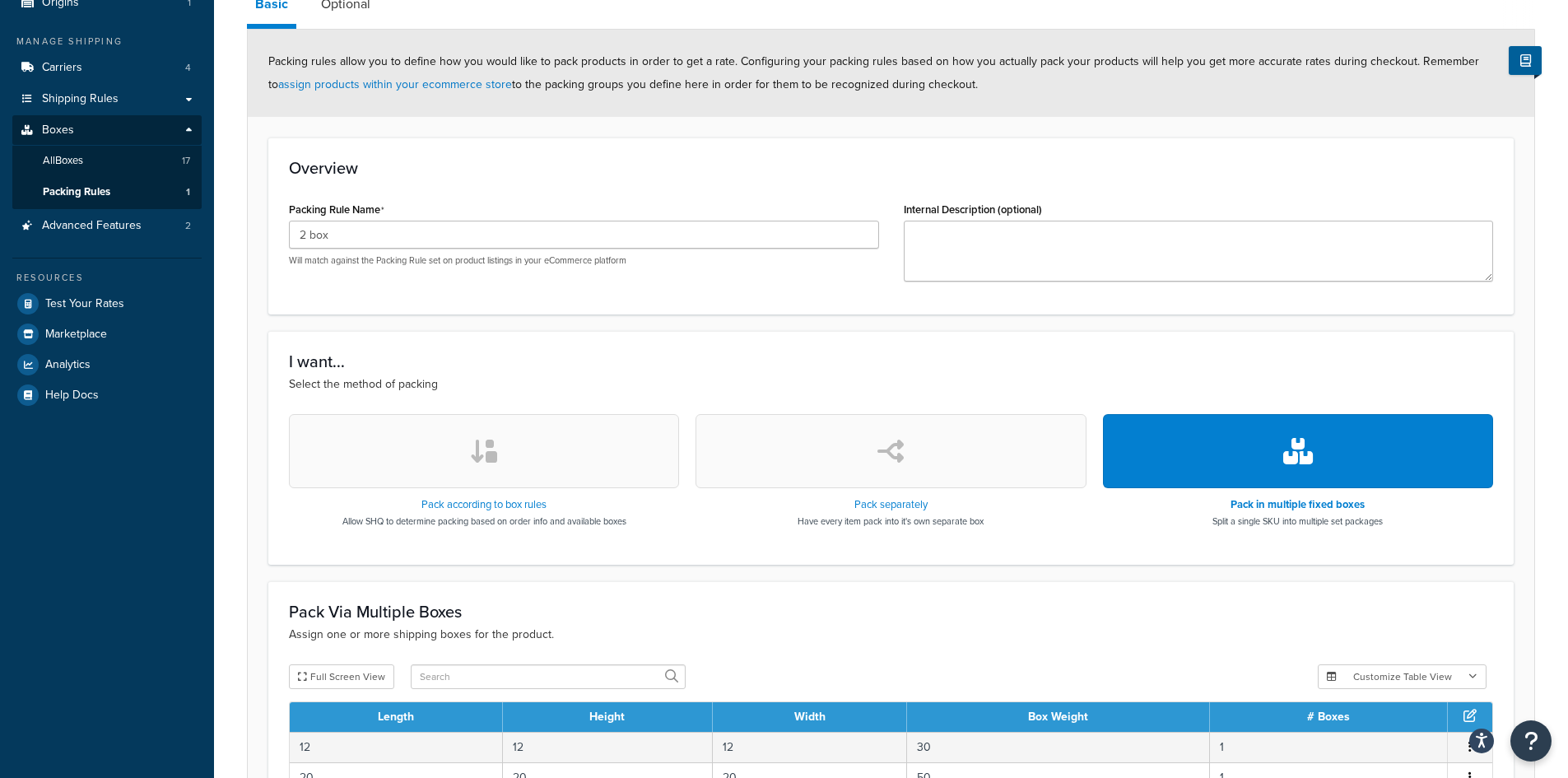
scroll to position [165, 0]
click at [464, 464] on button "button" at bounding box center [484, 452] width 390 height 75
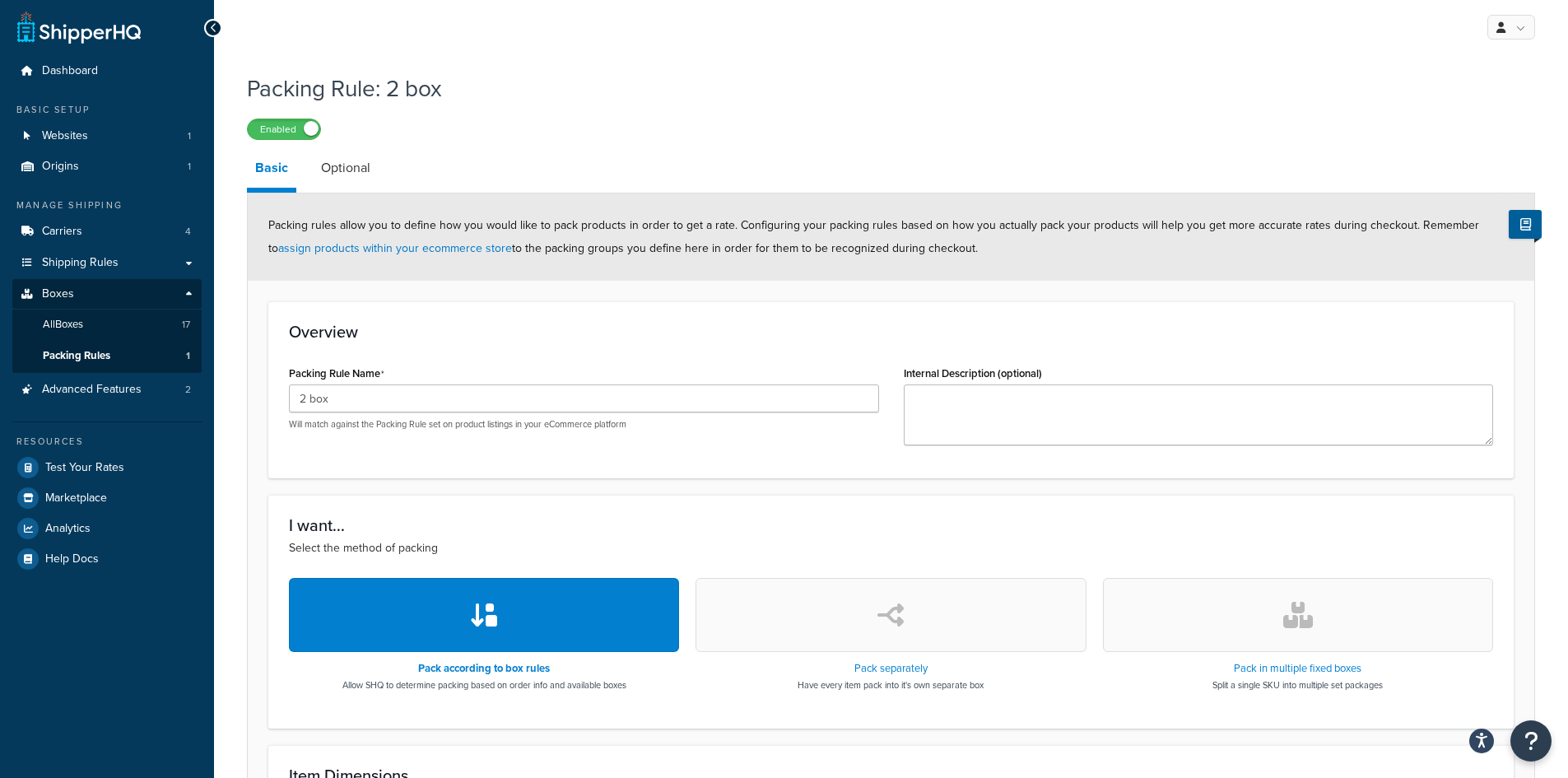
scroll to position [0, 0]
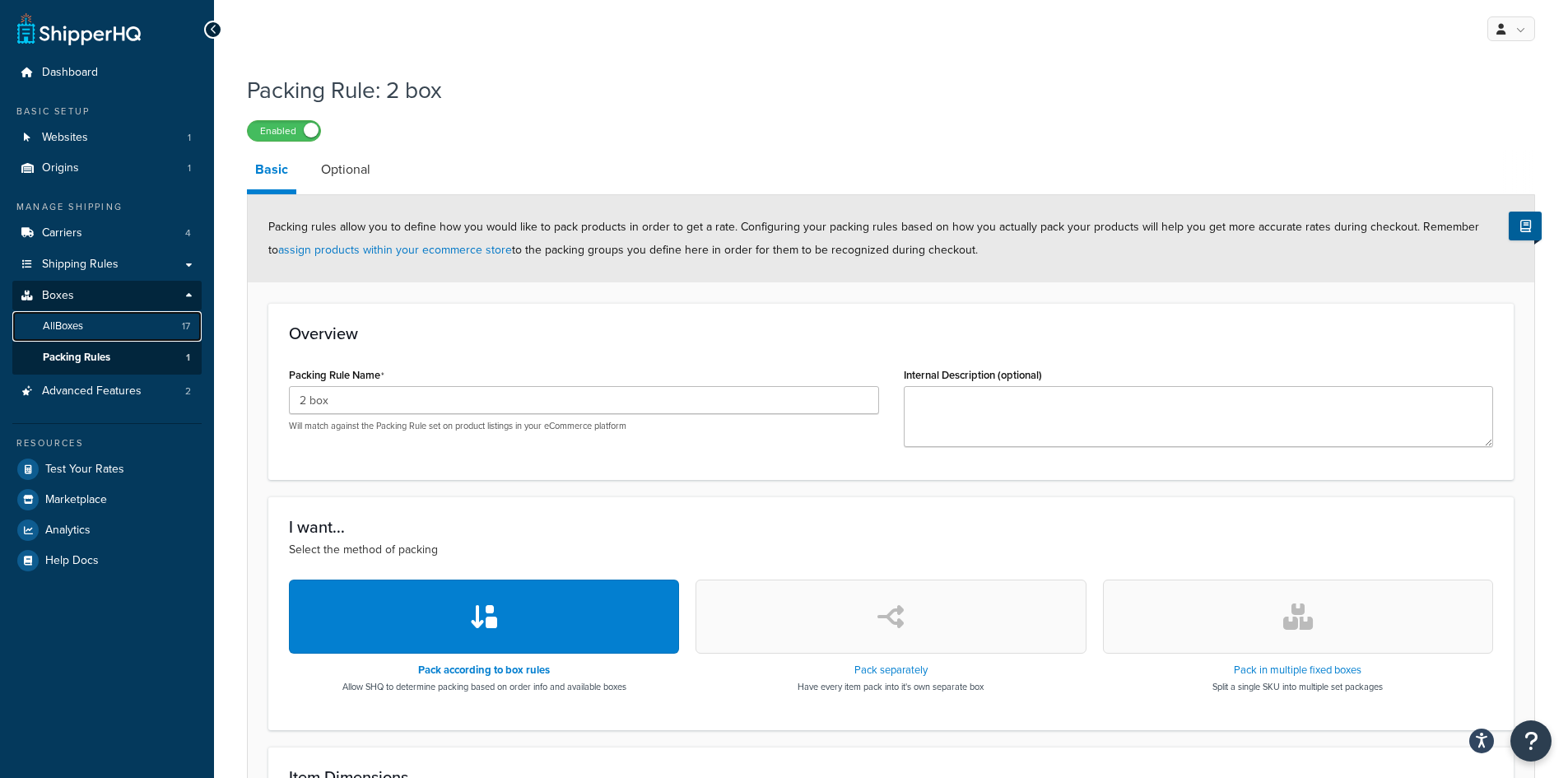
click at [142, 314] on link "All Boxes 17" at bounding box center [107, 325] width 190 height 30
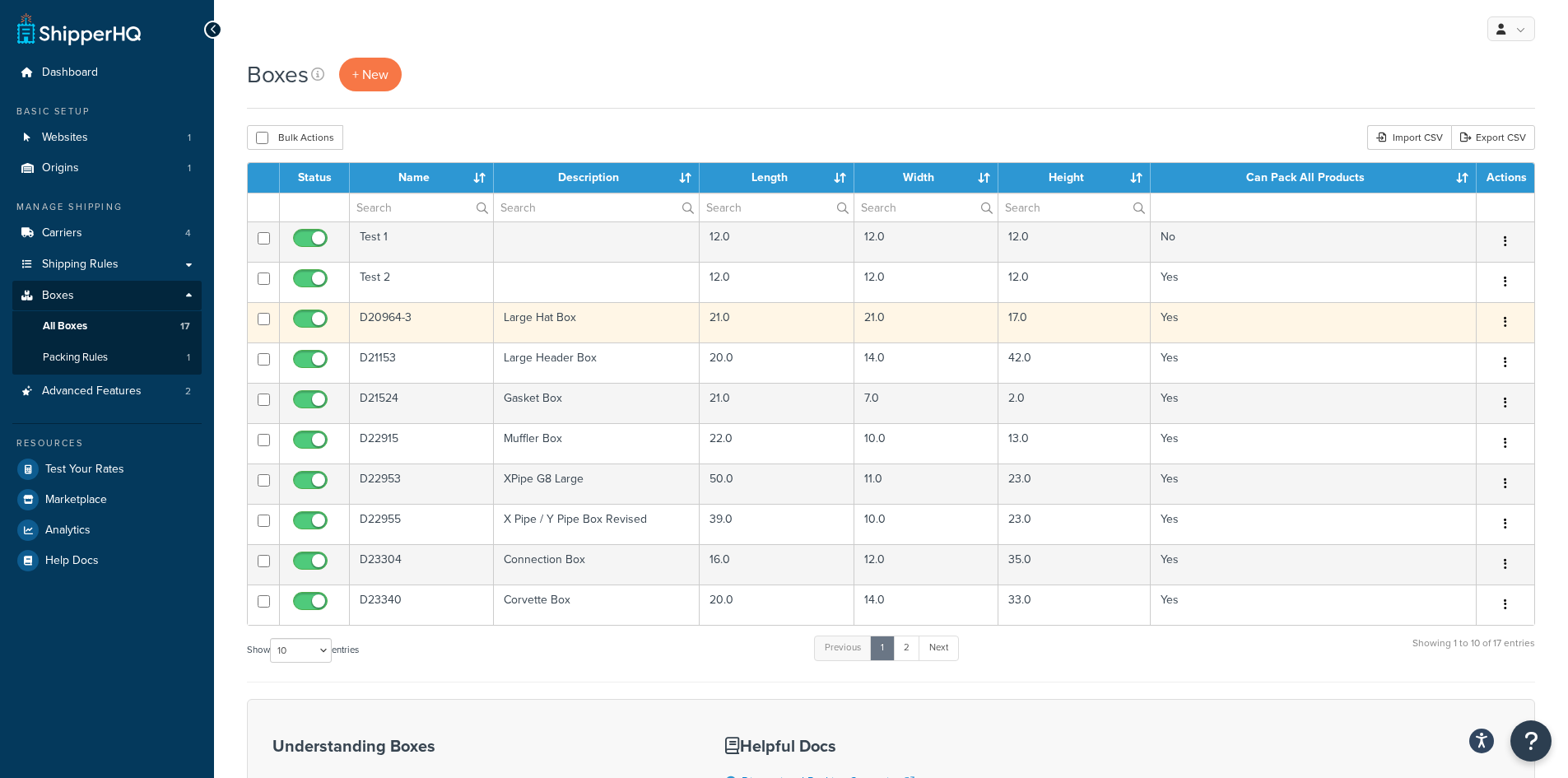
click at [403, 318] on td "D20964-3" at bounding box center [421, 322] width 144 height 41
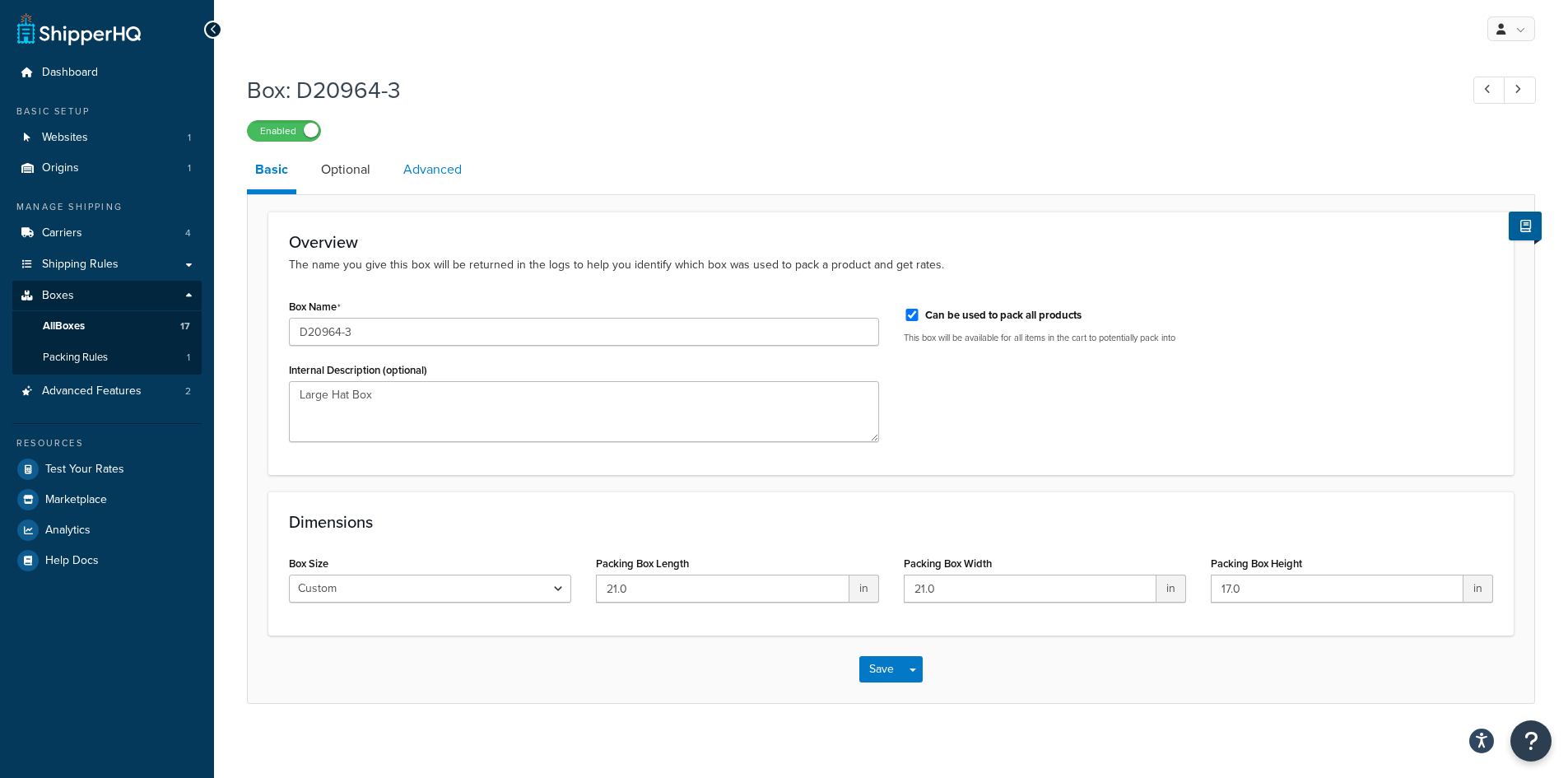
click at [413, 170] on link "Advanced" at bounding box center [432, 169] width 75 height 40
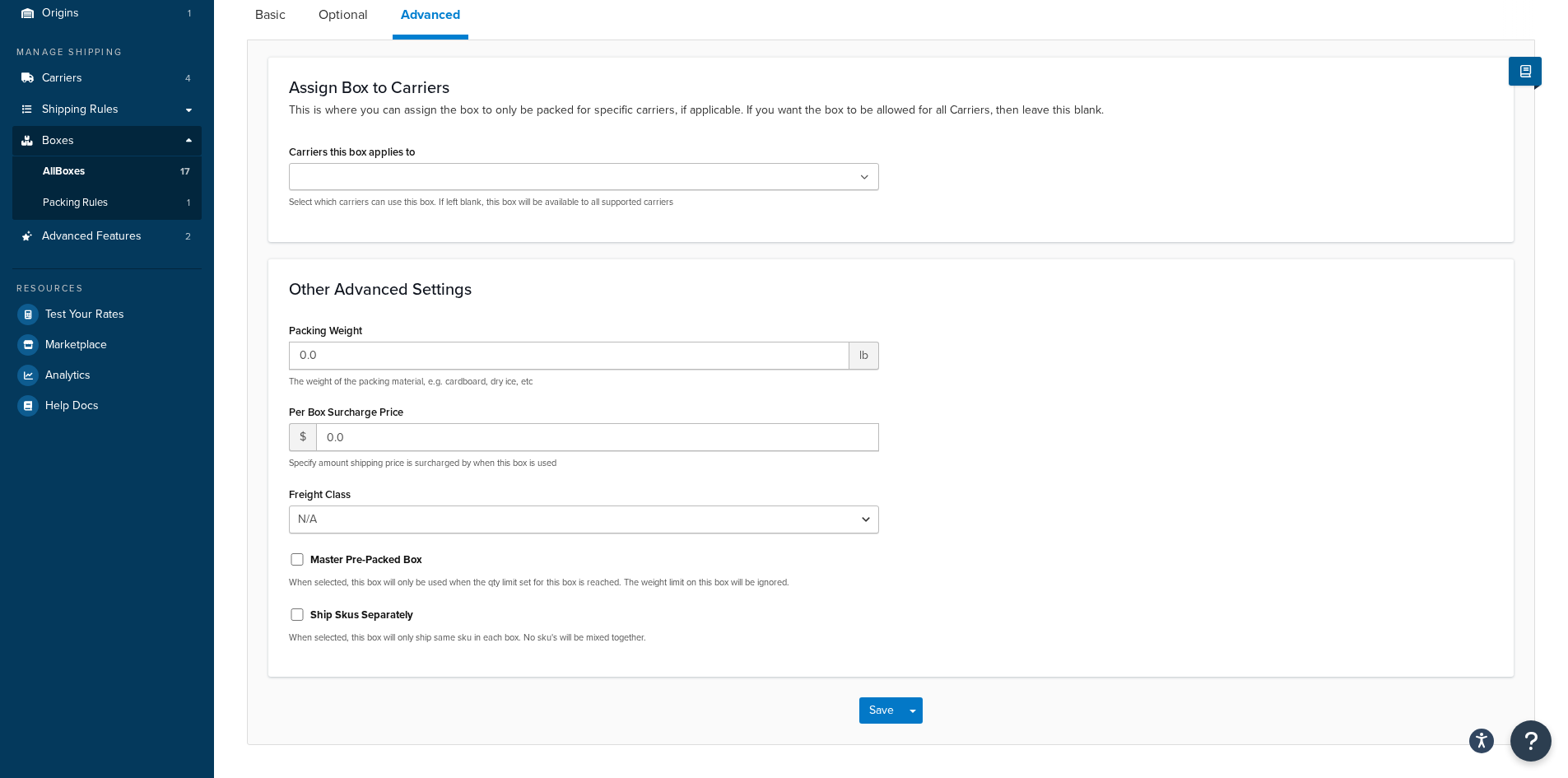
scroll to position [165, 0]
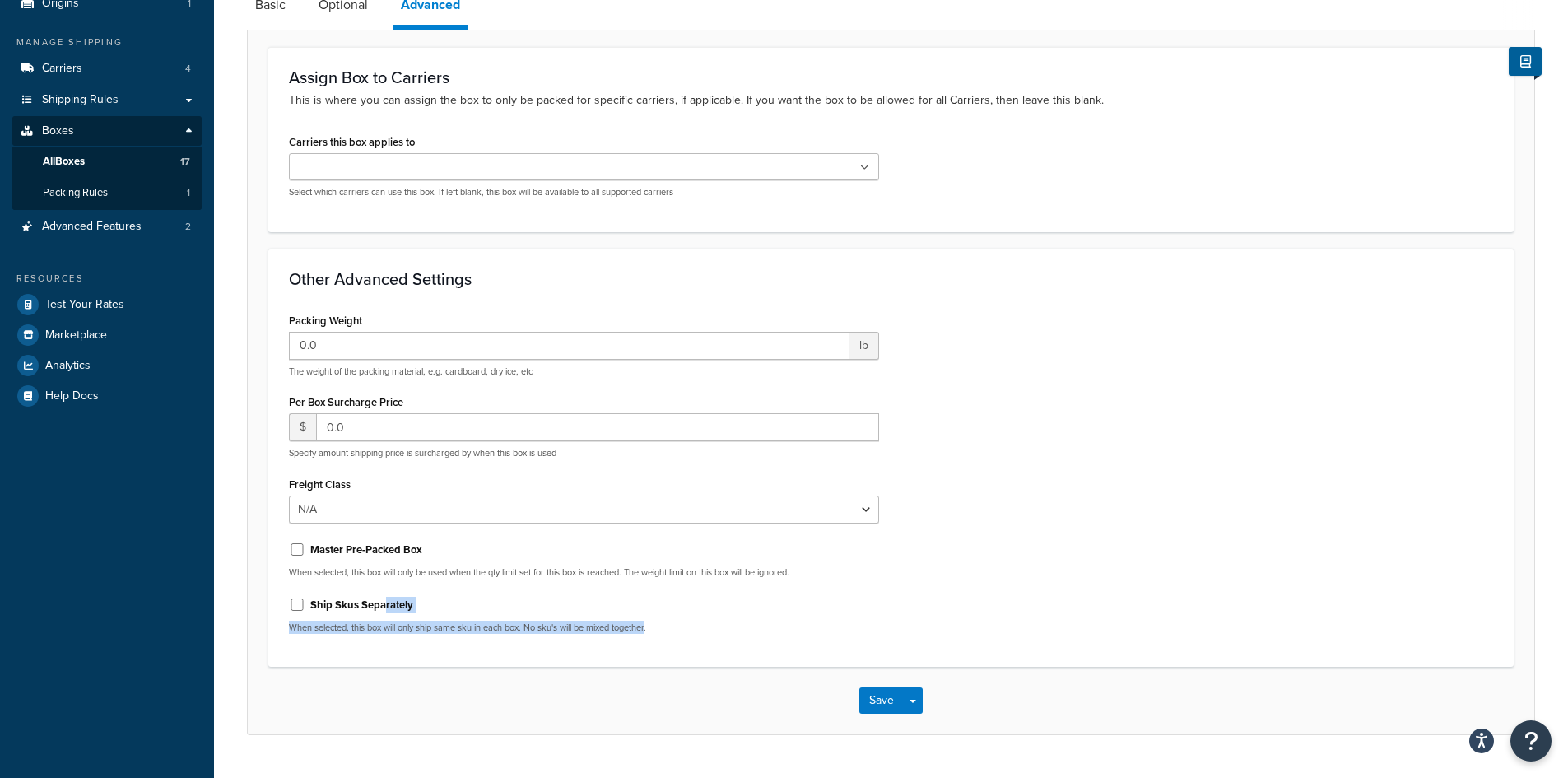
drag, startPoint x: 650, startPoint y: 626, endPoint x: 382, endPoint y: 597, distance: 269.6
click at [382, 597] on div "Ship Skus Separately When selected, this box will only ship same sku in each bo…" at bounding box center [585, 613] width 590 height 43
click at [457, 603] on div "Ship Skus Separately" at bounding box center [585, 604] width 590 height 25
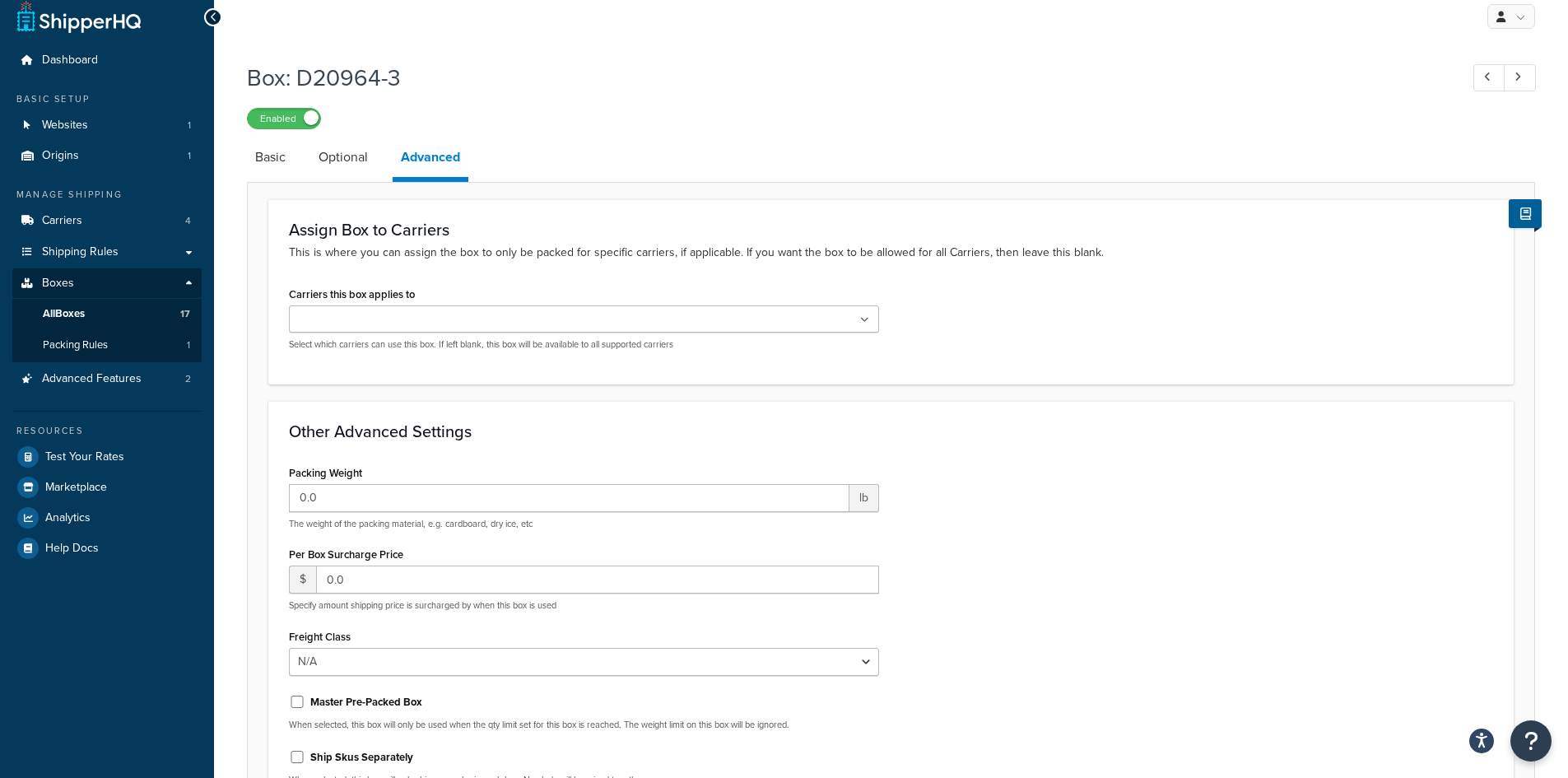
scroll to position [0, 0]
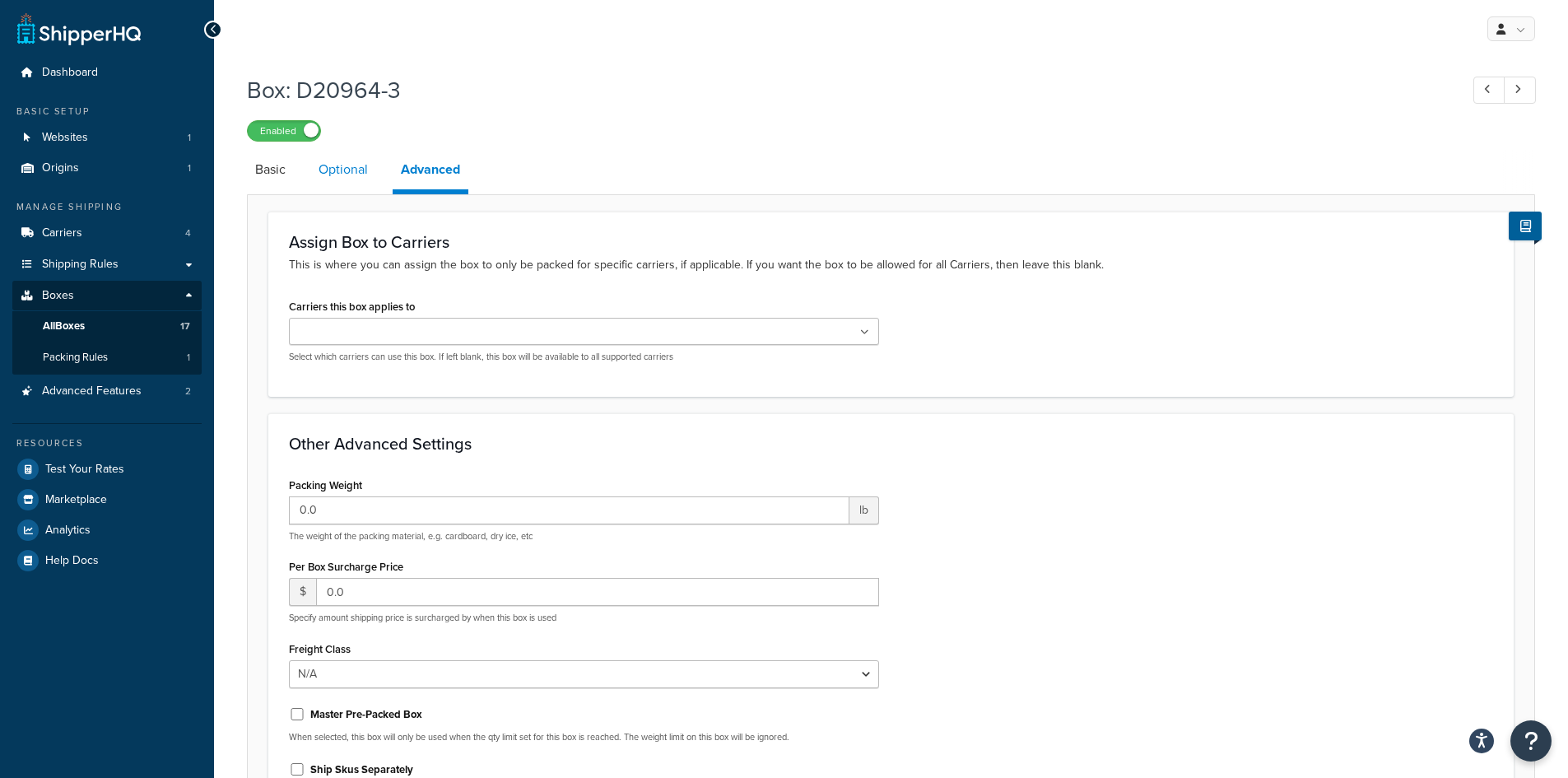
click at [375, 167] on link "Optional" at bounding box center [344, 169] width 66 height 40
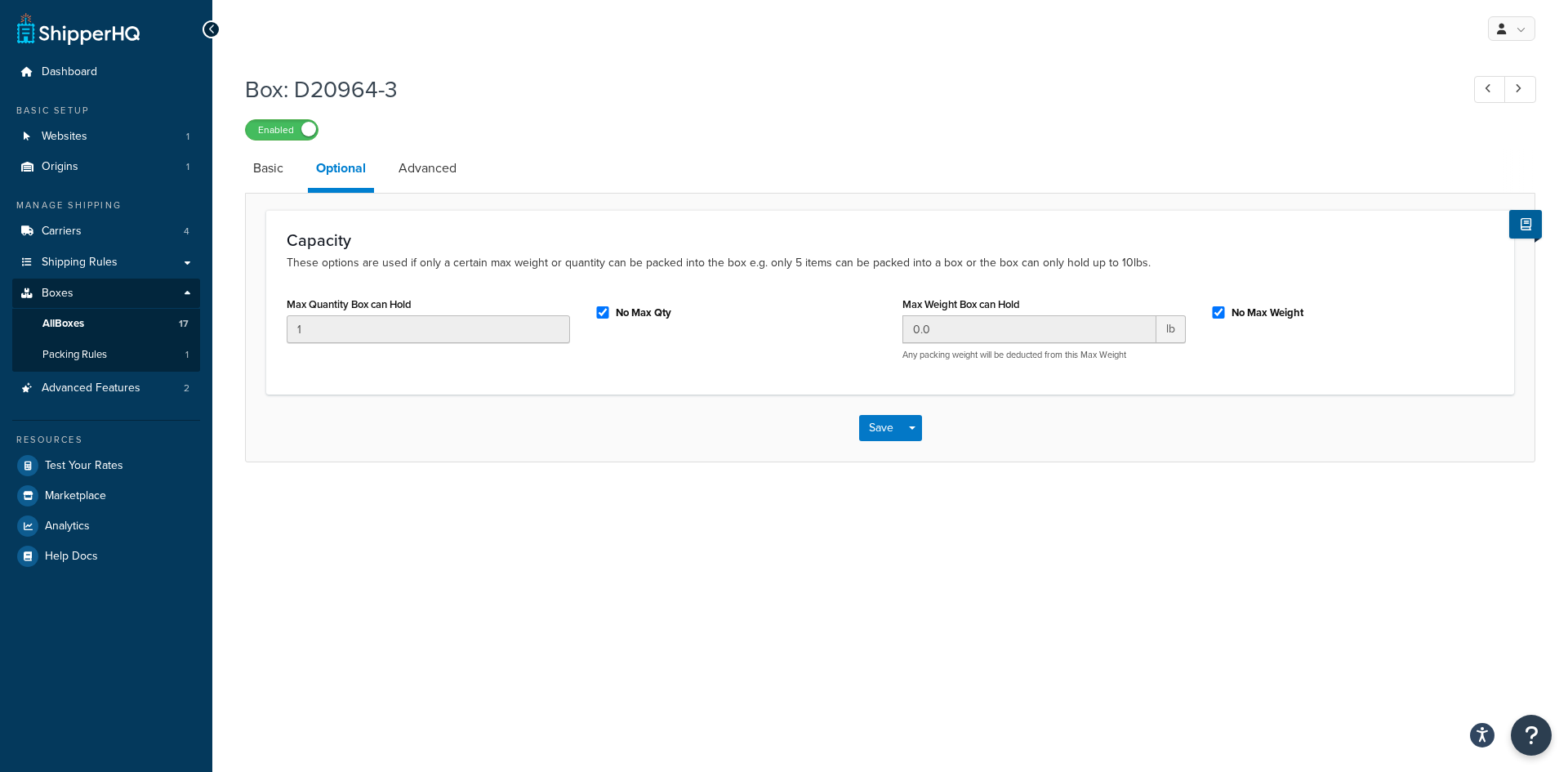
click at [264, 168] on link "Basic" at bounding box center [268, 168] width 46 height 39
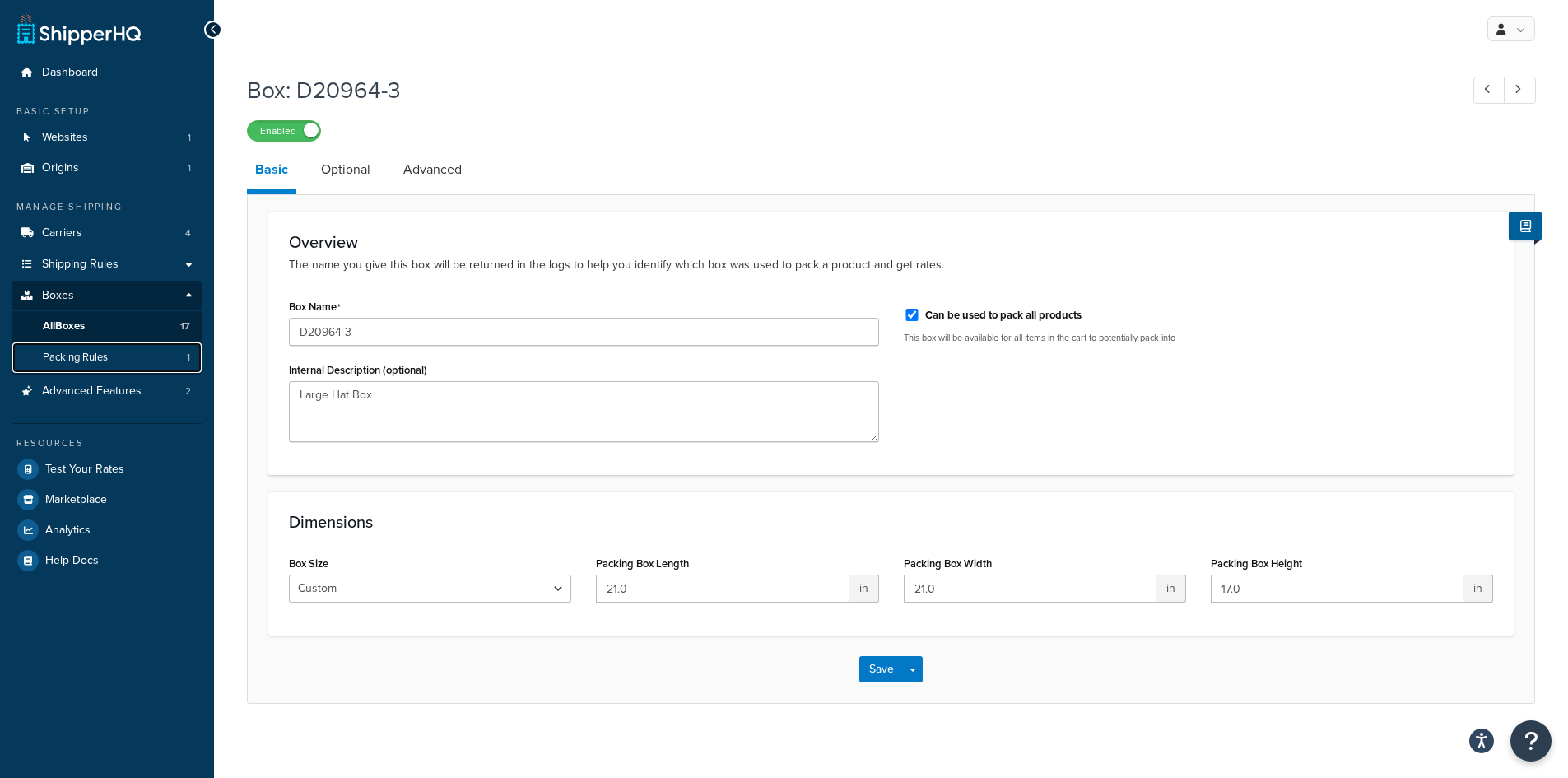
click at [163, 351] on link "Packing Rules 1" at bounding box center [107, 357] width 190 height 30
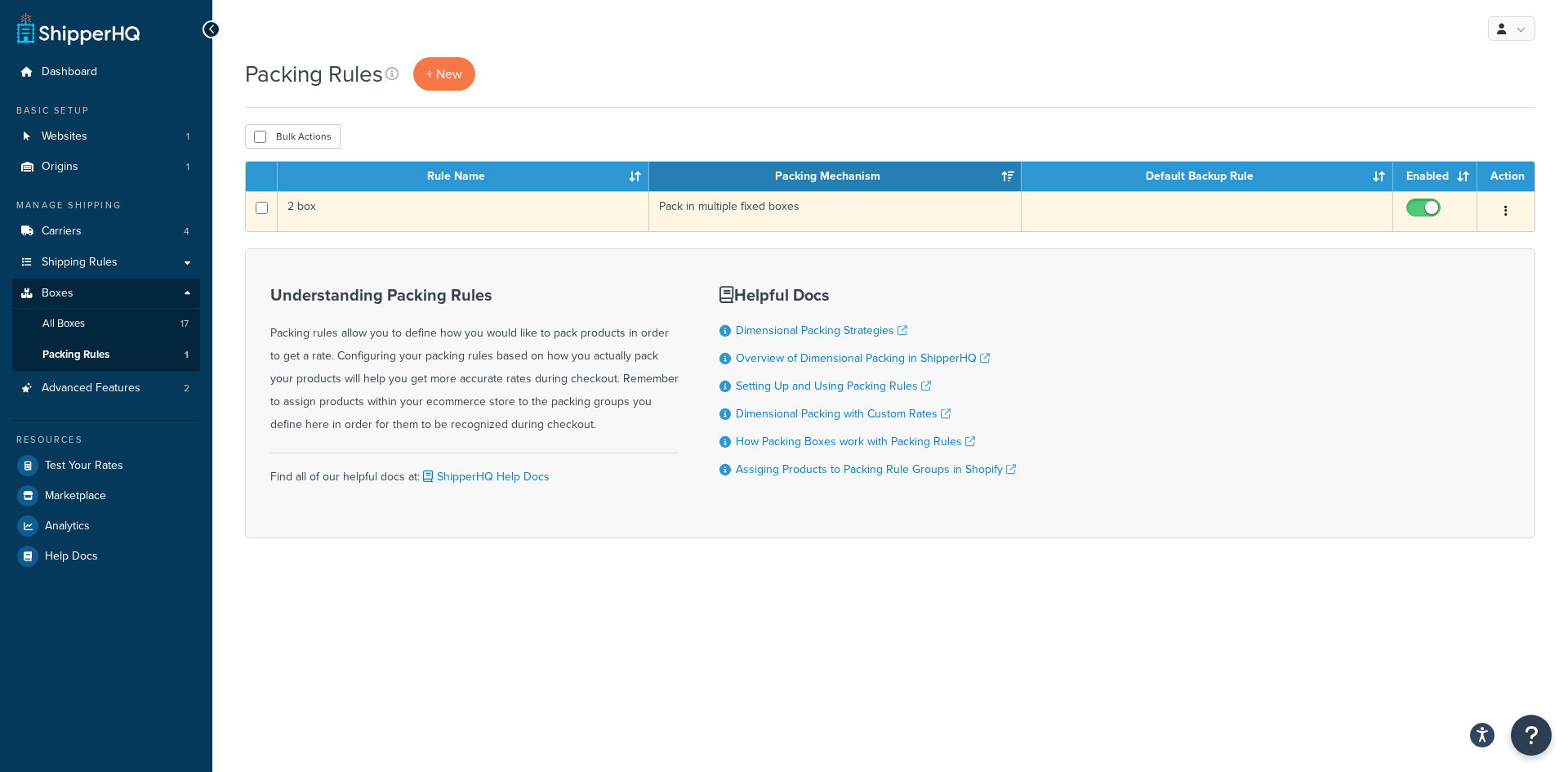
click at [1504, 207] on button "button" at bounding box center [1506, 211] width 23 height 26
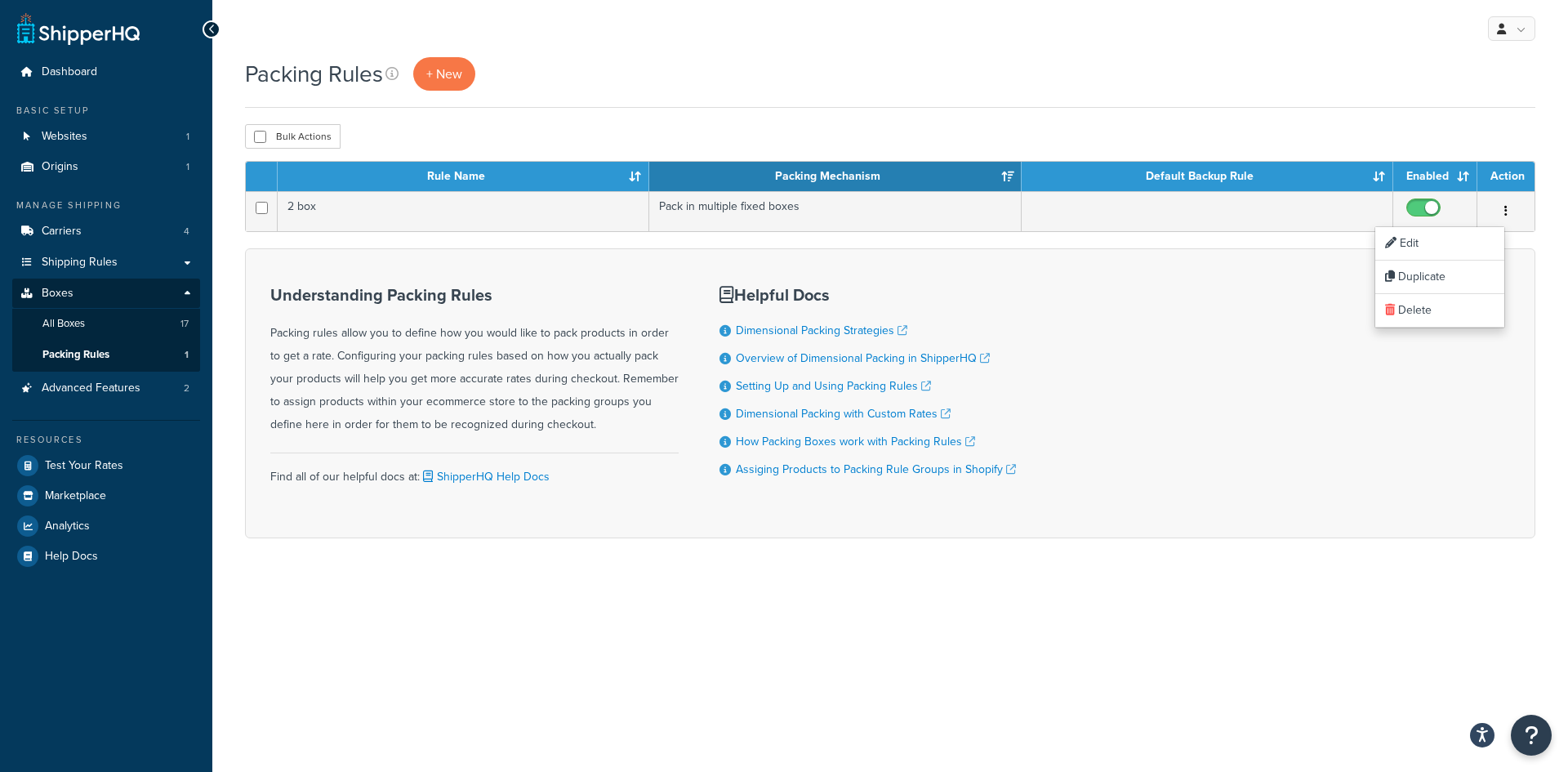
click at [1412, 191] on th "Enabled" at bounding box center [1435, 176] width 84 height 30
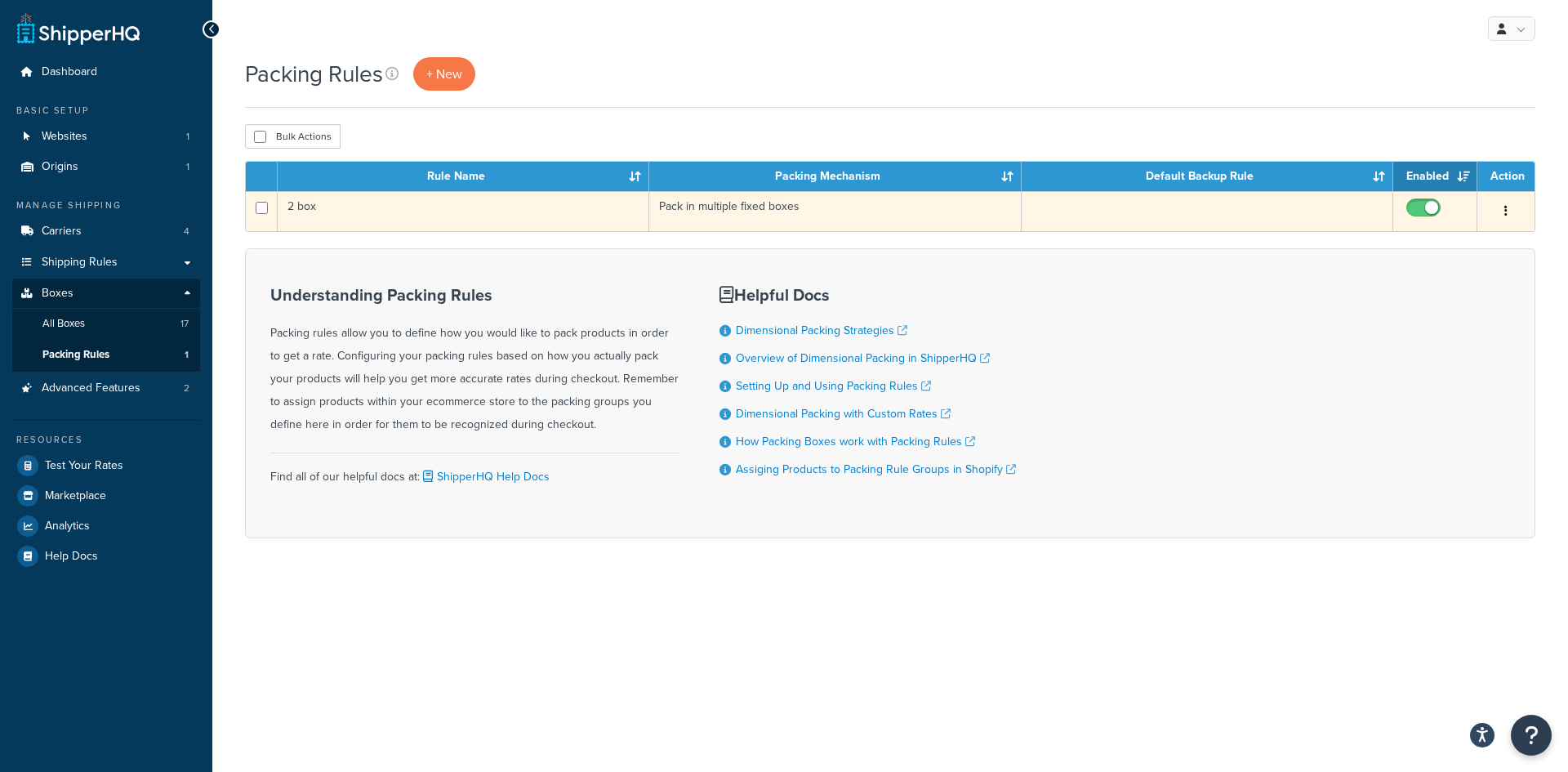
click at [1417, 205] on input "checkbox" at bounding box center [1425, 211] width 45 height 20
checkbox input "false"
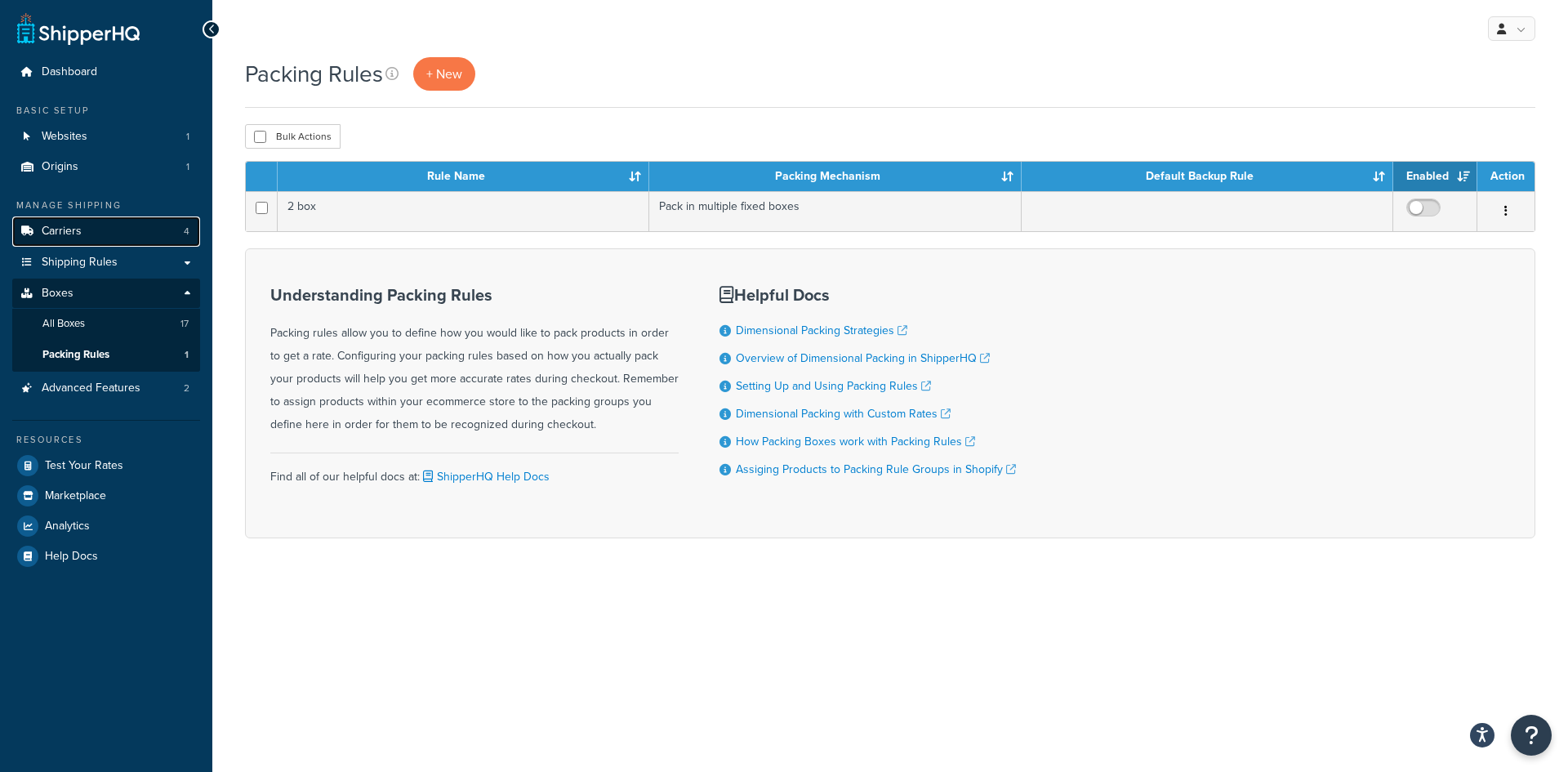
click at [79, 231] on span "Carriers" at bounding box center [61, 231] width 40 height 13
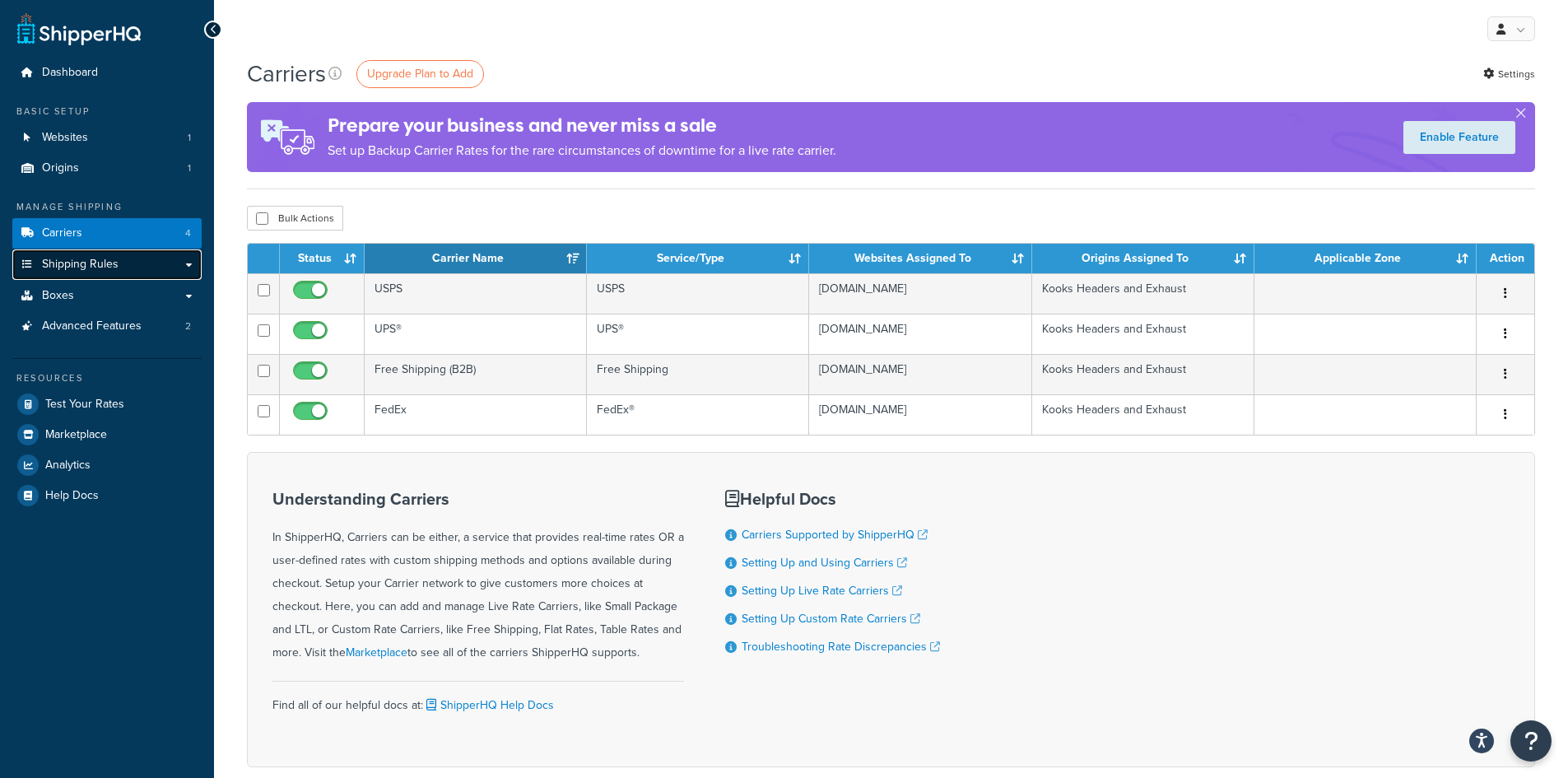
click at [113, 261] on span "Shipping Rules" at bounding box center [79, 264] width 76 height 14
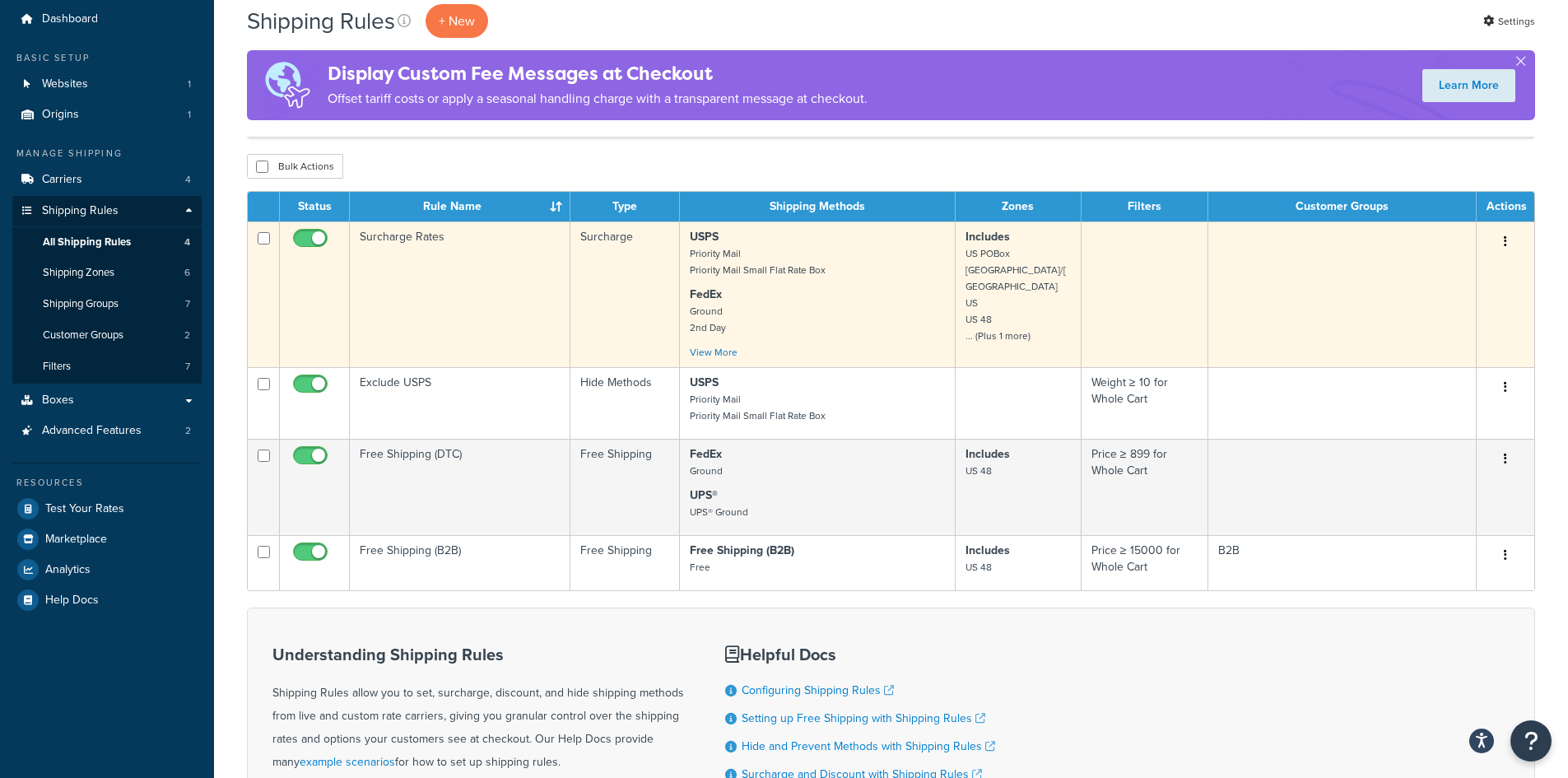
scroll to position [82, 0]
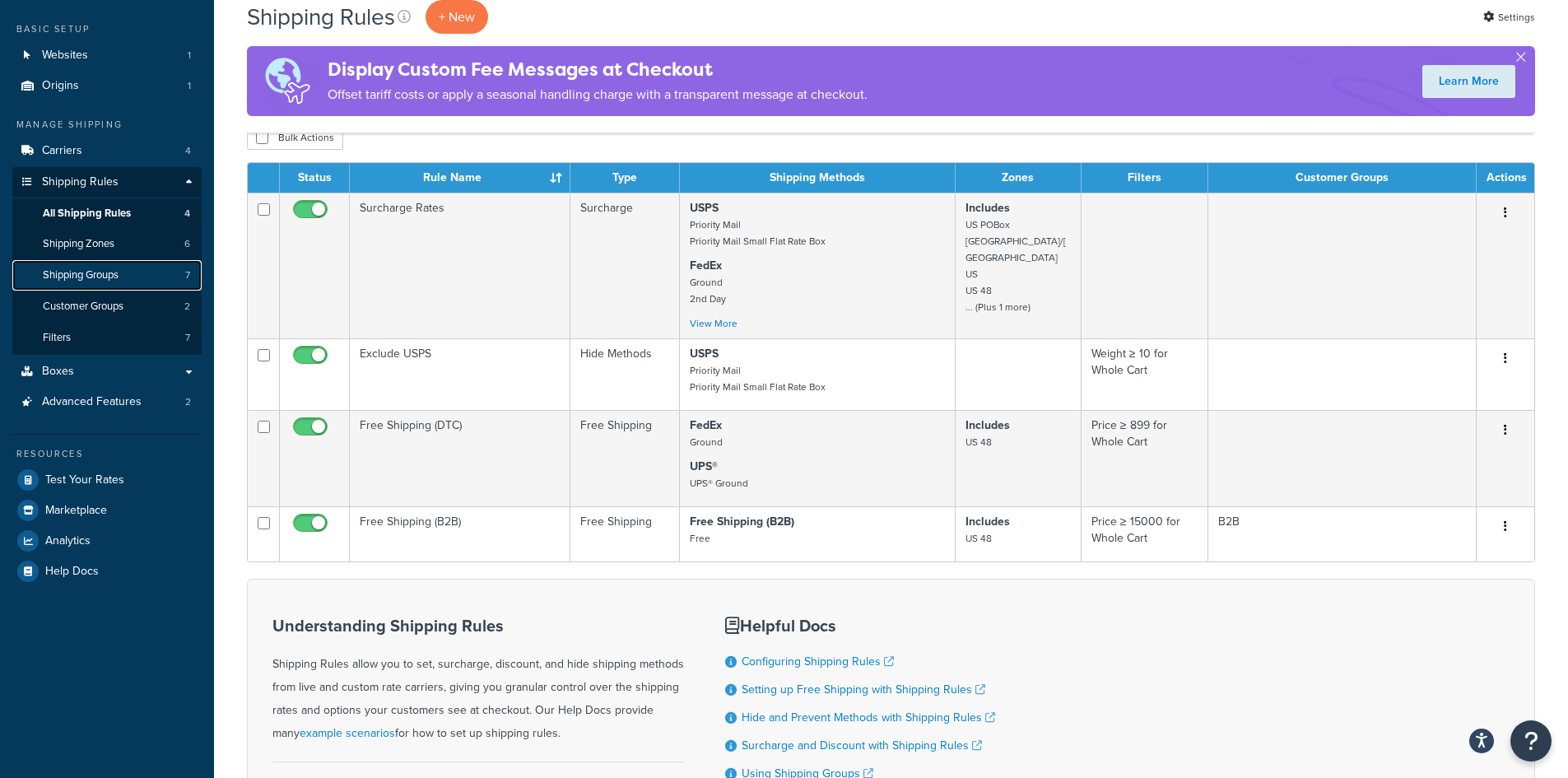
click at [79, 282] on span "Shipping Groups" at bounding box center [80, 275] width 75 height 14
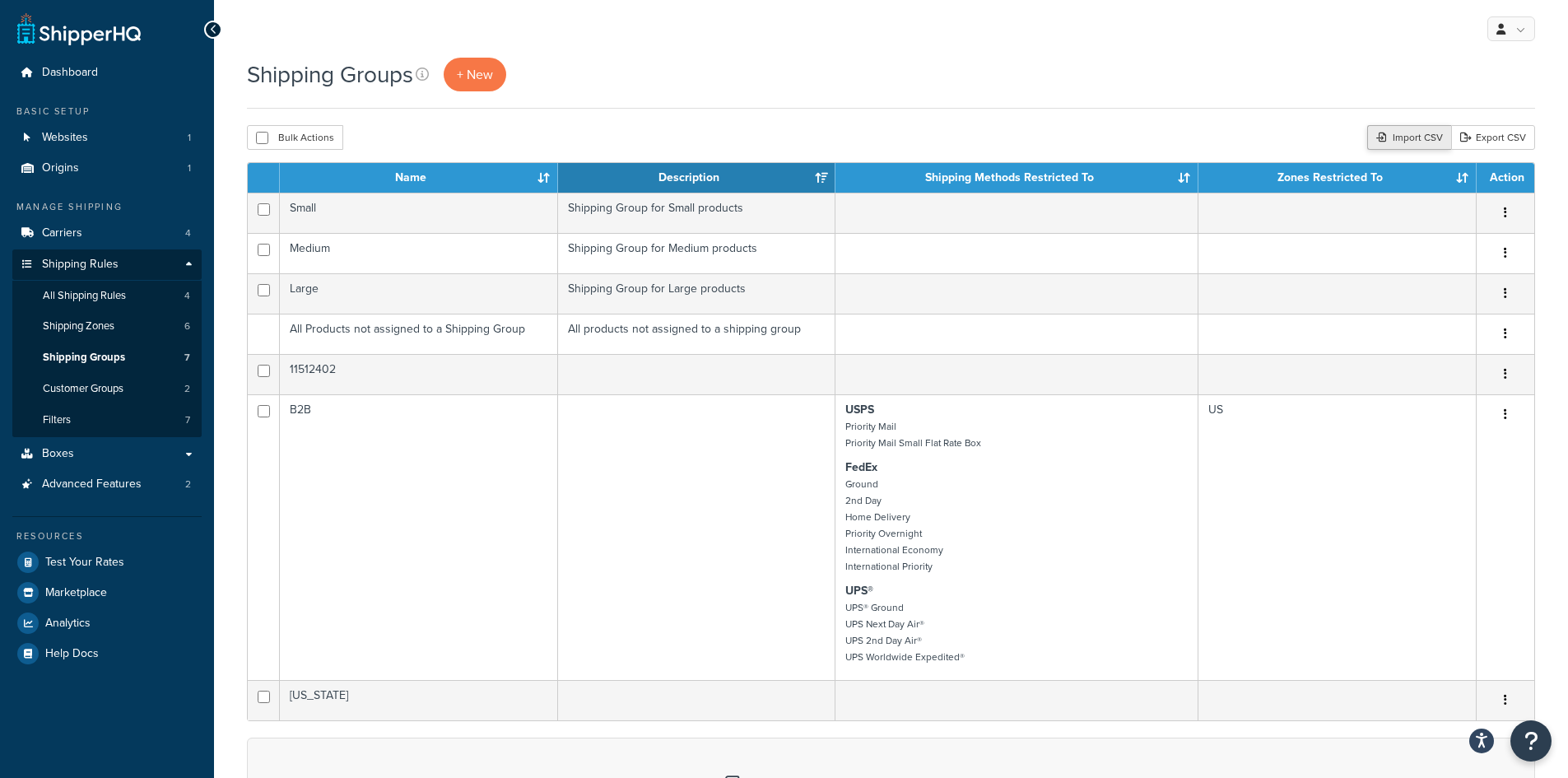
click at [1398, 138] on div "Import CSV" at bounding box center [1409, 137] width 84 height 25
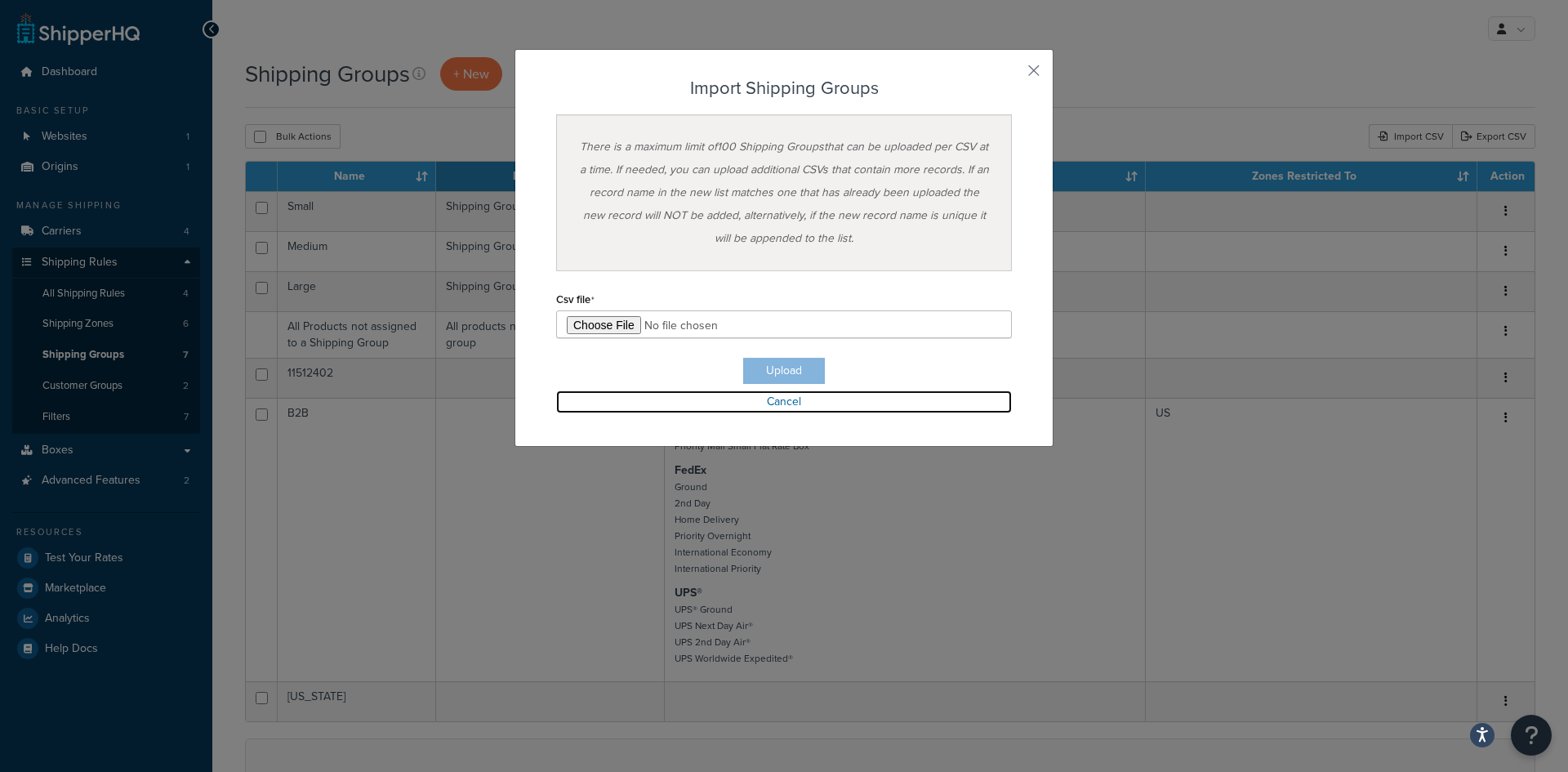
click at [776, 398] on link "Cancel" at bounding box center [784, 402] width 456 height 23
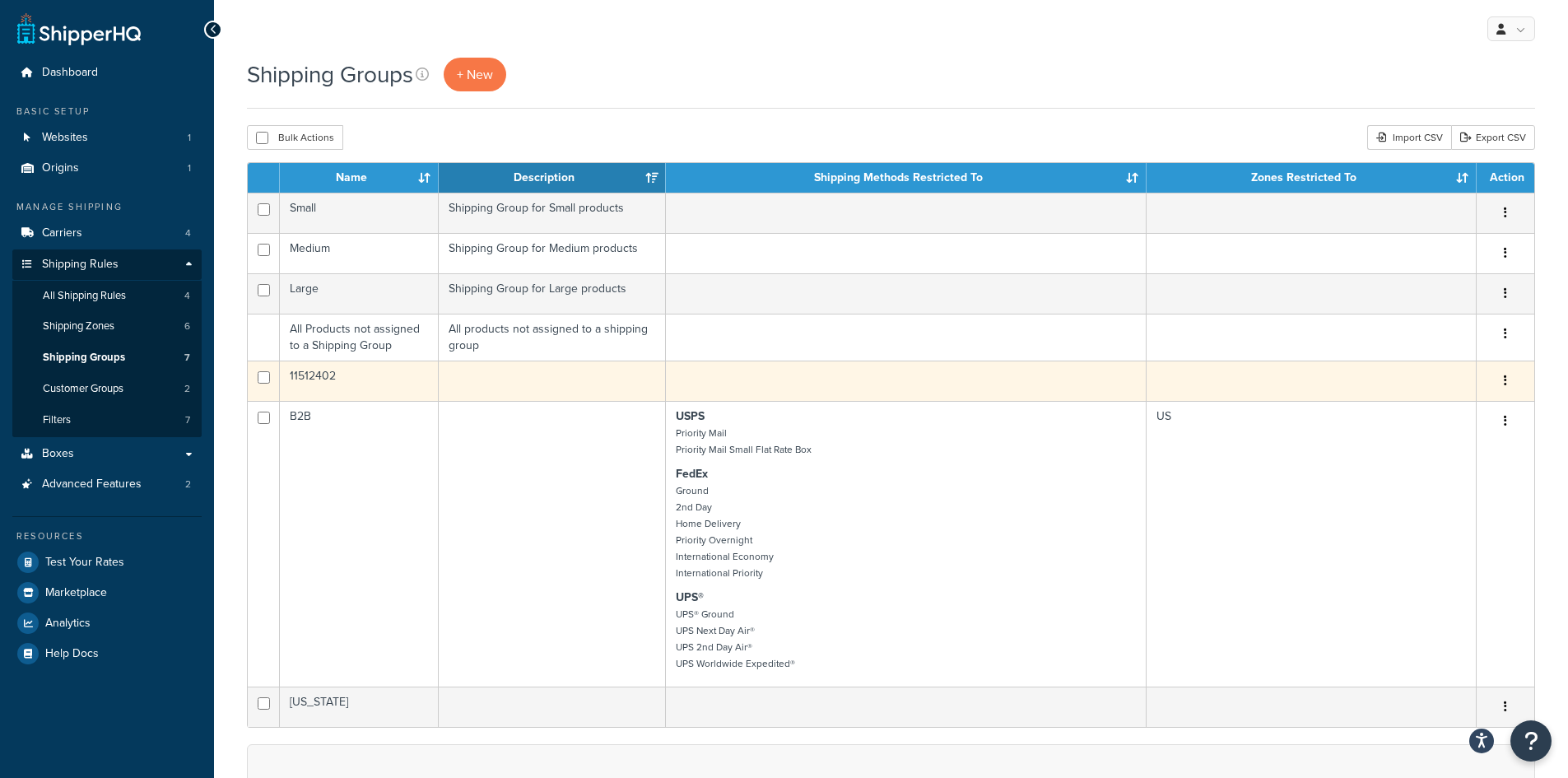
click at [316, 383] on td "11512402" at bounding box center [359, 381] width 159 height 41
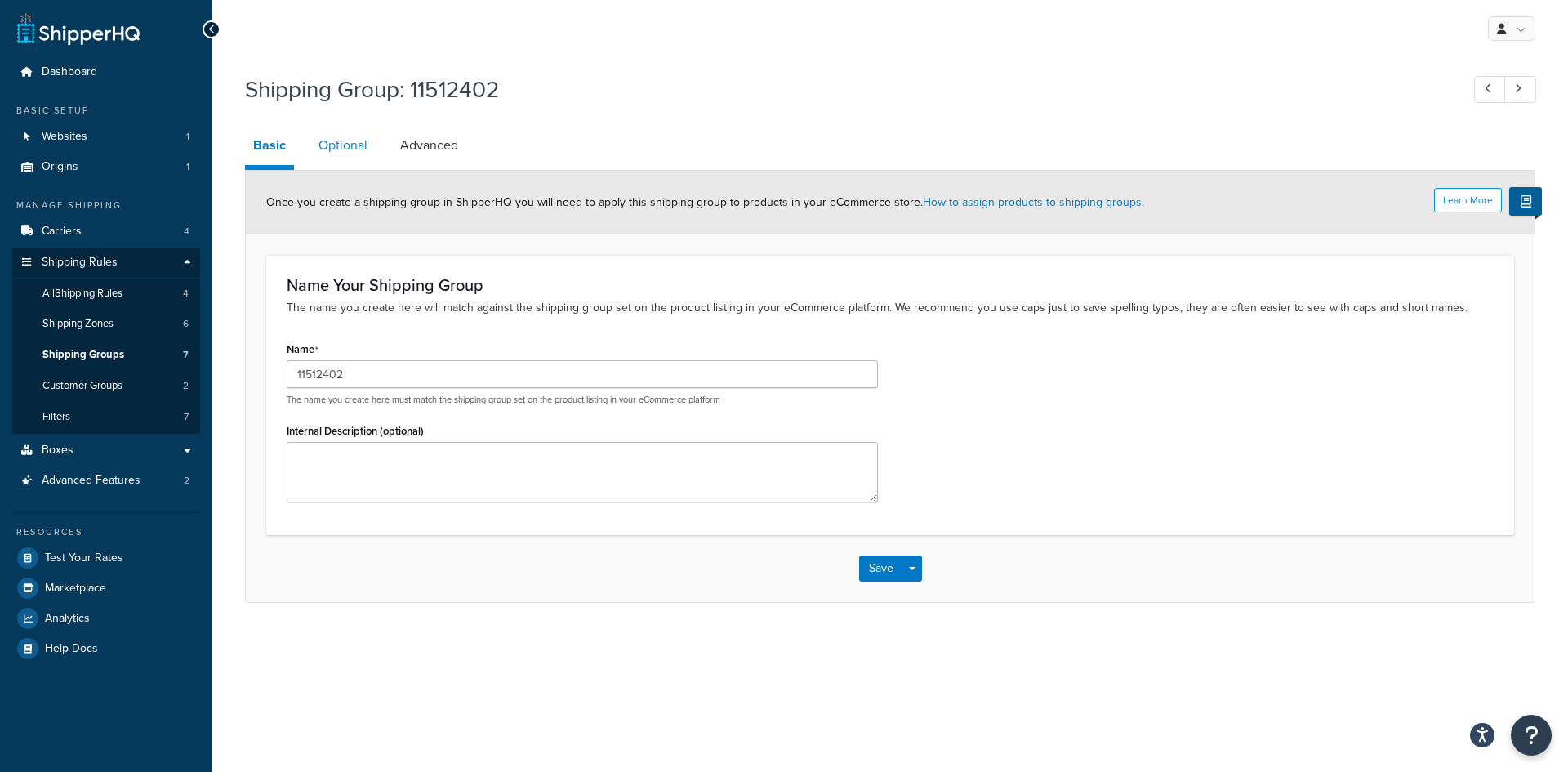
click at [336, 141] on link "Optional" at bounding box center [343, 145] width 65 height 39
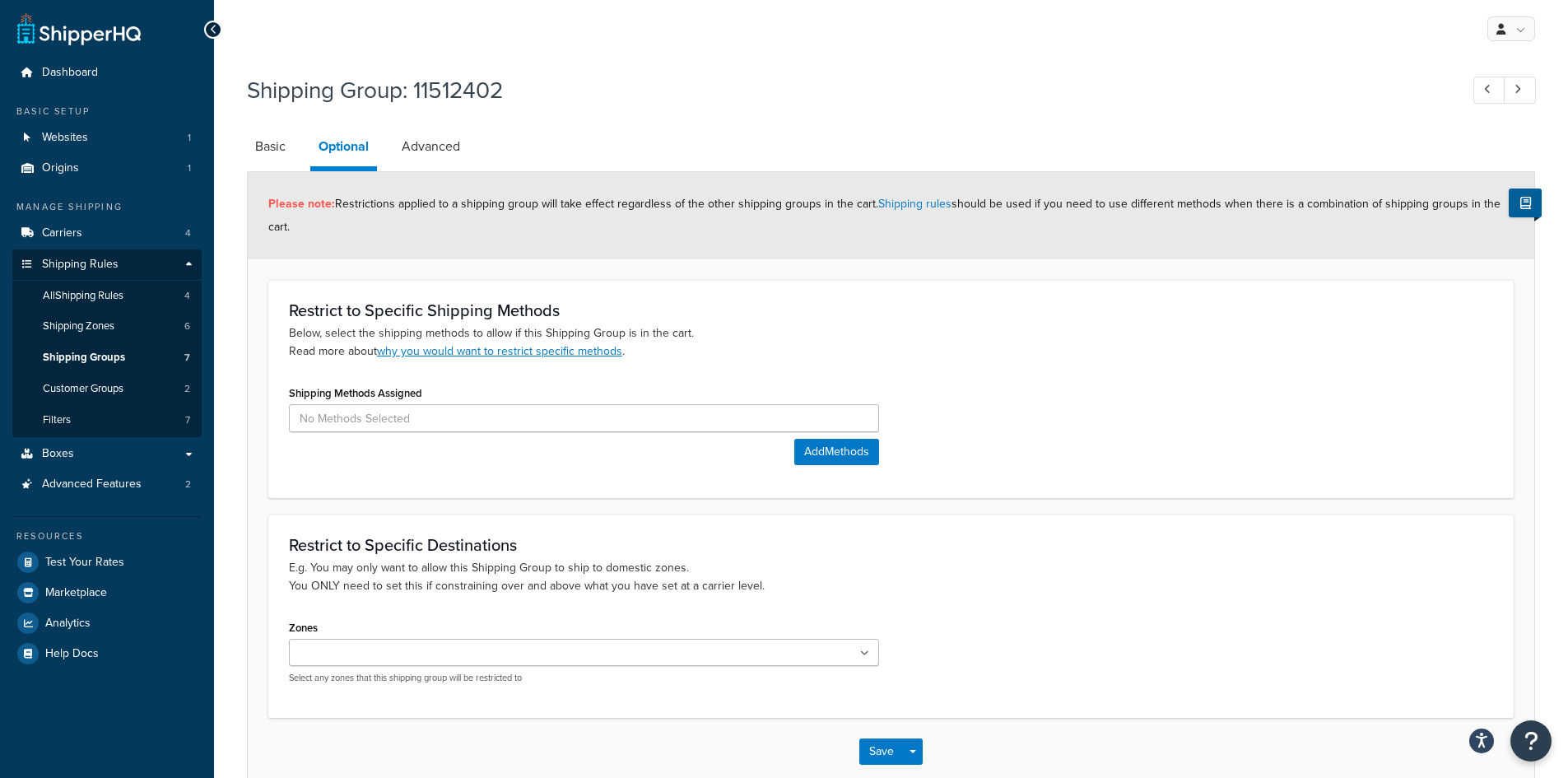
click at [449, 157] on link "Advanced" at bounding box center [431, 146] width 75 height 40
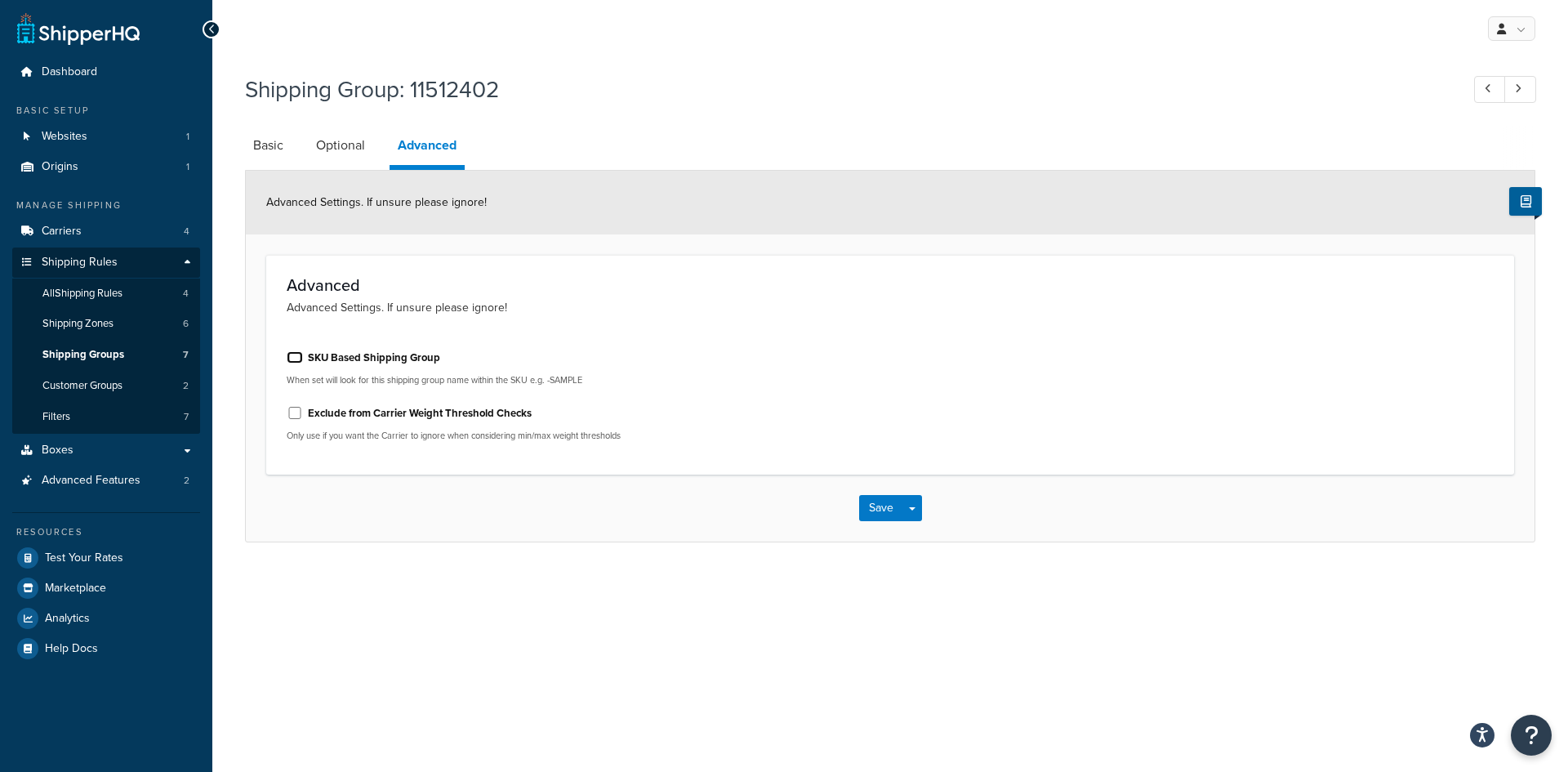
click at [297, 361] on input "SKU Based Shipping Group" at bounding box center [295, 357] width 16 height 12
checkbox input "true"
click at [893, 516] on button "Save" at bounding box center [881, 507] width 44 height 26
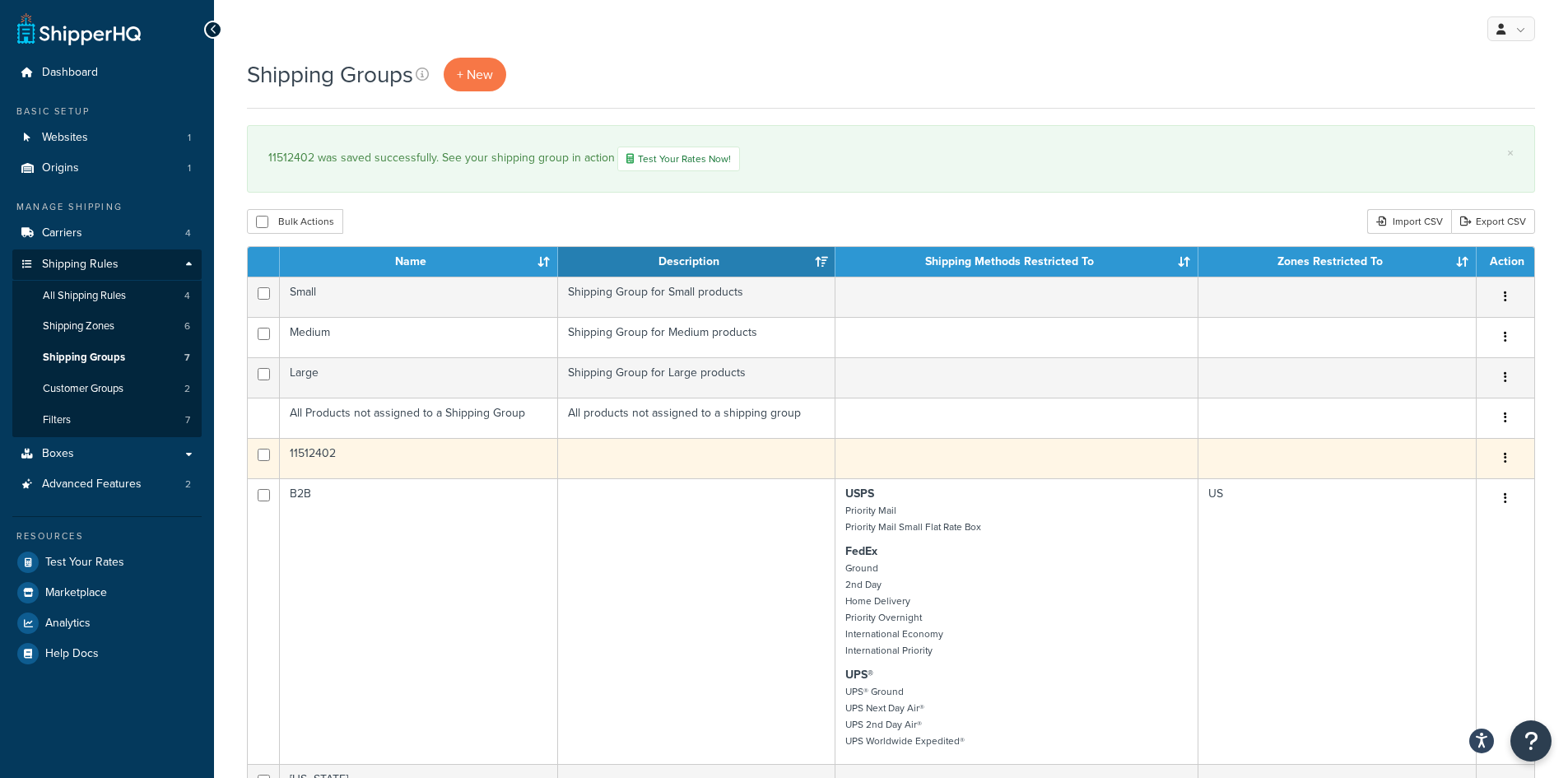
click at [1504, 459] on icon "button" at bounding box center [1505, 458] width 3 height 12
click at [1393, 488] on icon at bounding box center [1390, 490] width 12 height 12
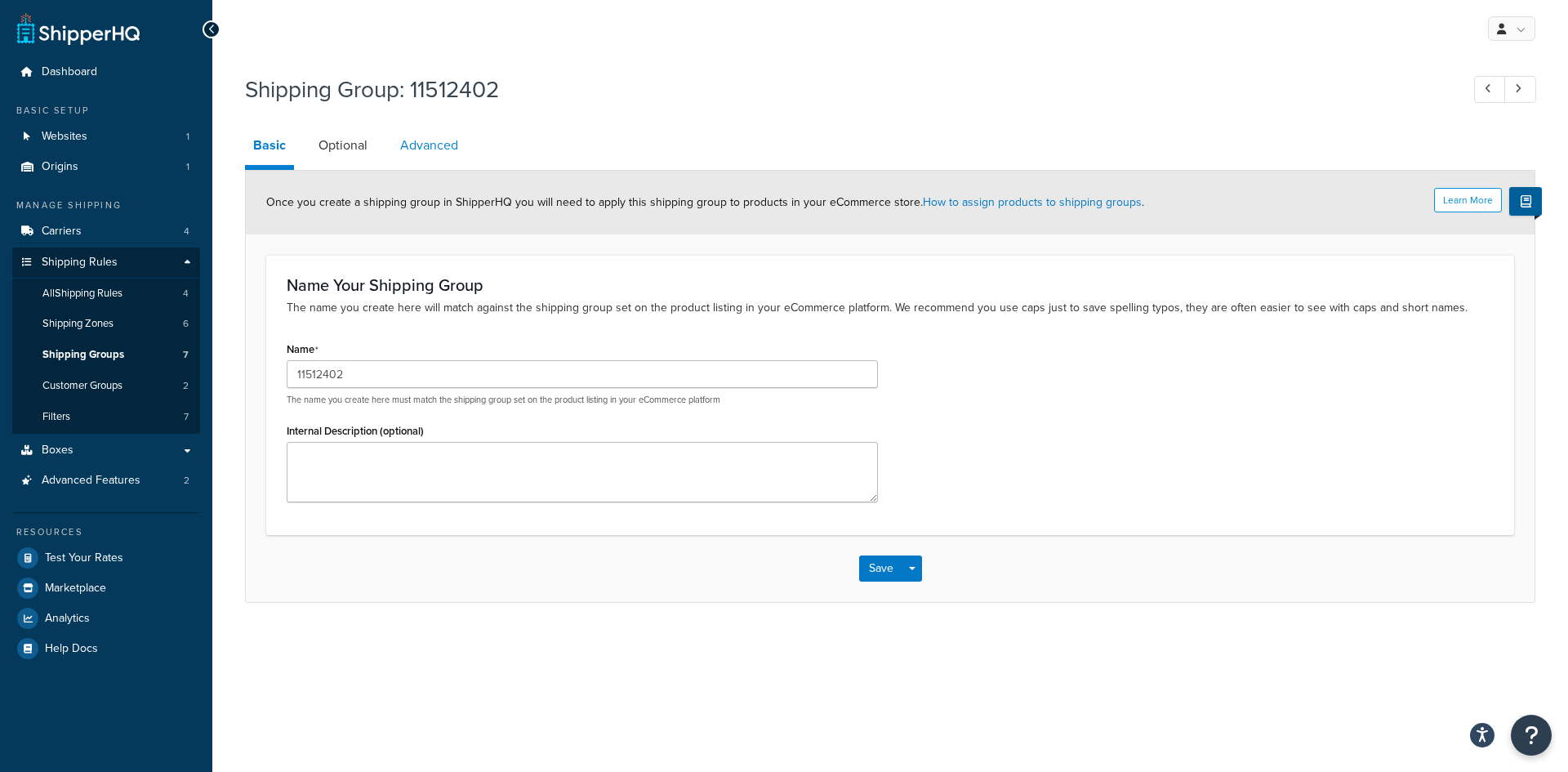
click at [415, 139] on link "Advanced" at bounding box center [428, 145] width 74 height 39
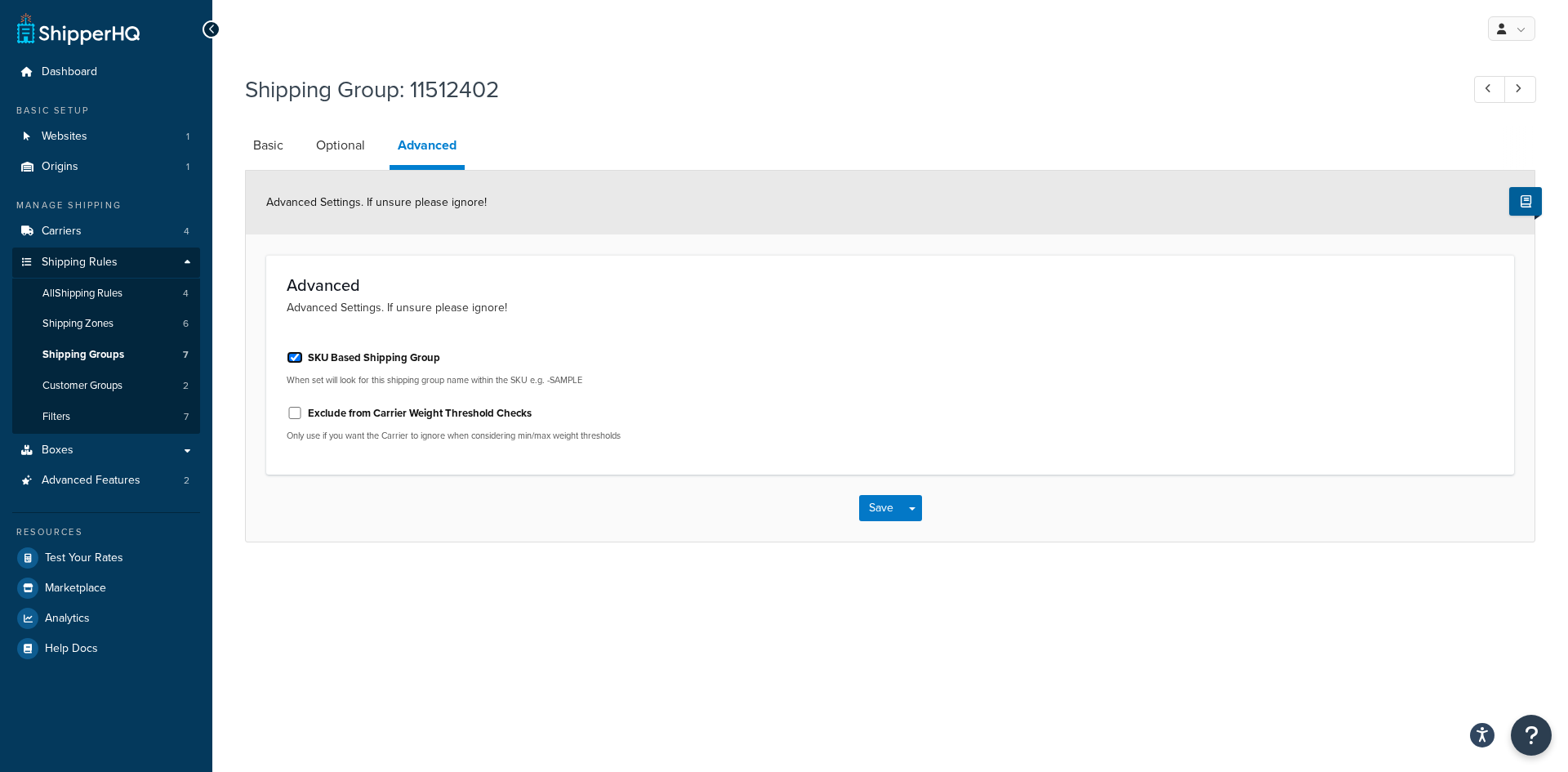
click at [292, 359] on input "SKU Based Shipping Group" at bounding box center [295, 357] width 16 height 12
checkbox input "false"
click at [267, 139] on link "Basic" at bounding box center [268, 145] width 46 height 39
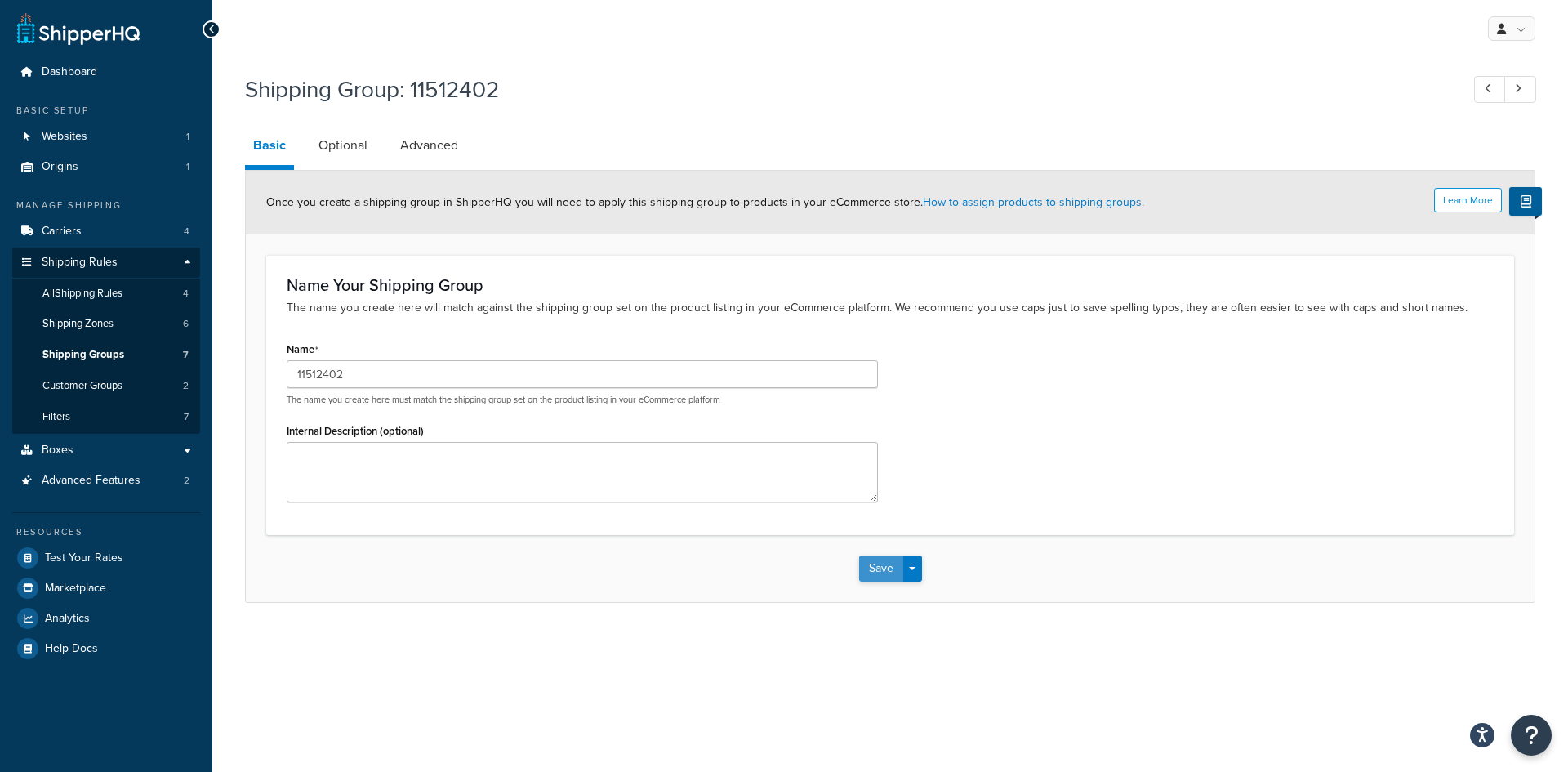
click at [888, 576] on button "Save" at bounding box center [881, 567] width 44 height 26
